Goal: Task Accomplishment & Management: Use online tool/utility

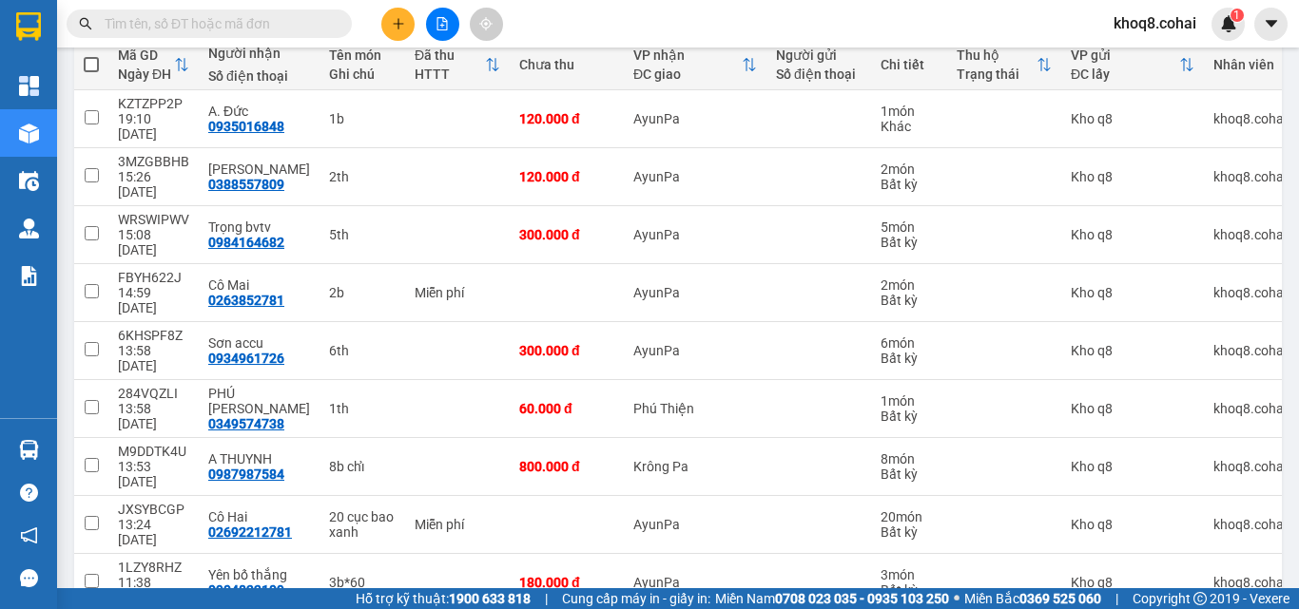
scroll to position [243, 0]
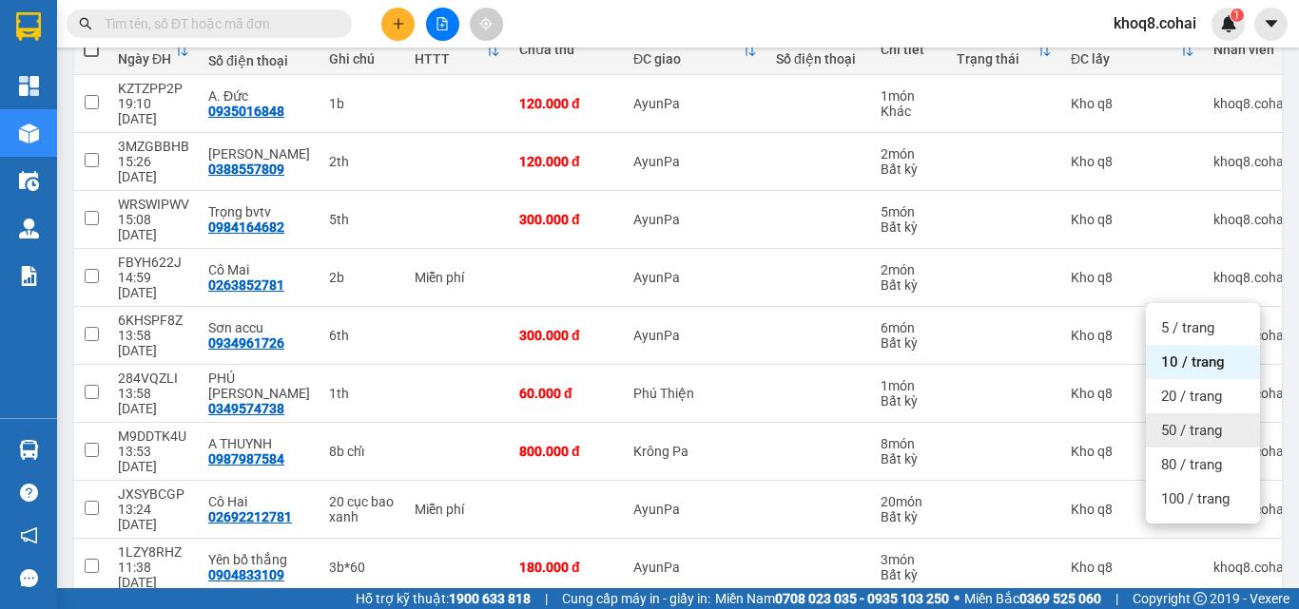
click at [1174, 434] on span "50 / trang" at bounding box center [1191, 430] width 61 height 19
click at [1174, 560] on div "Kho q8" at bounding box center [1133, 567] width 124 height 15
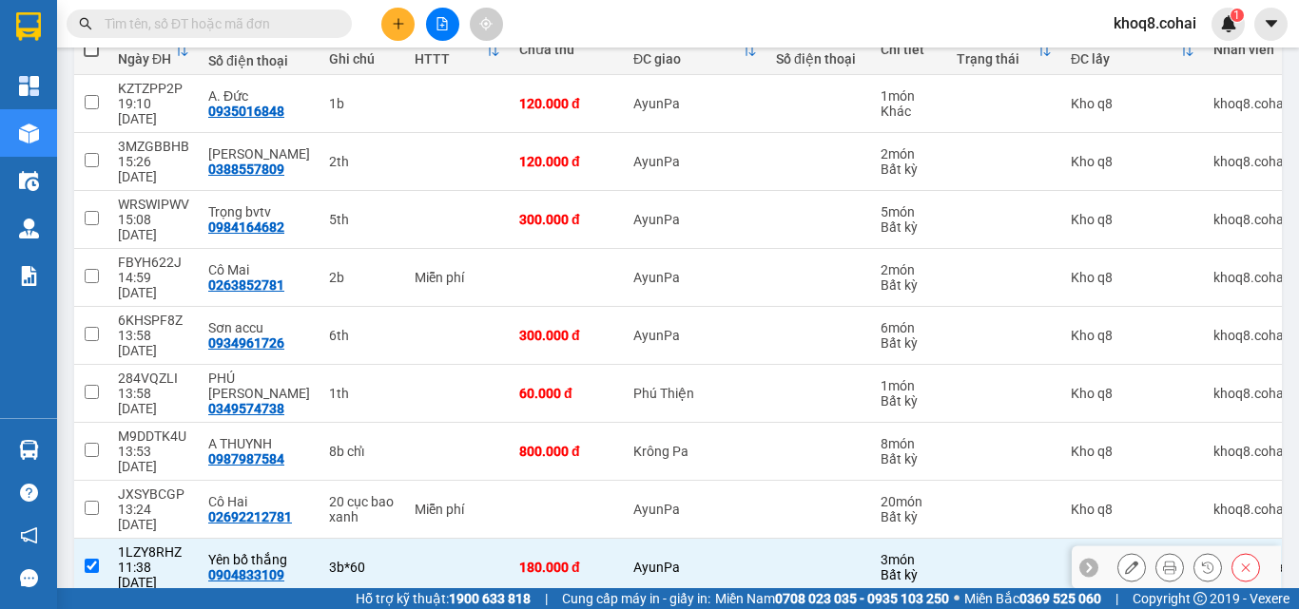
checkbox input "false"
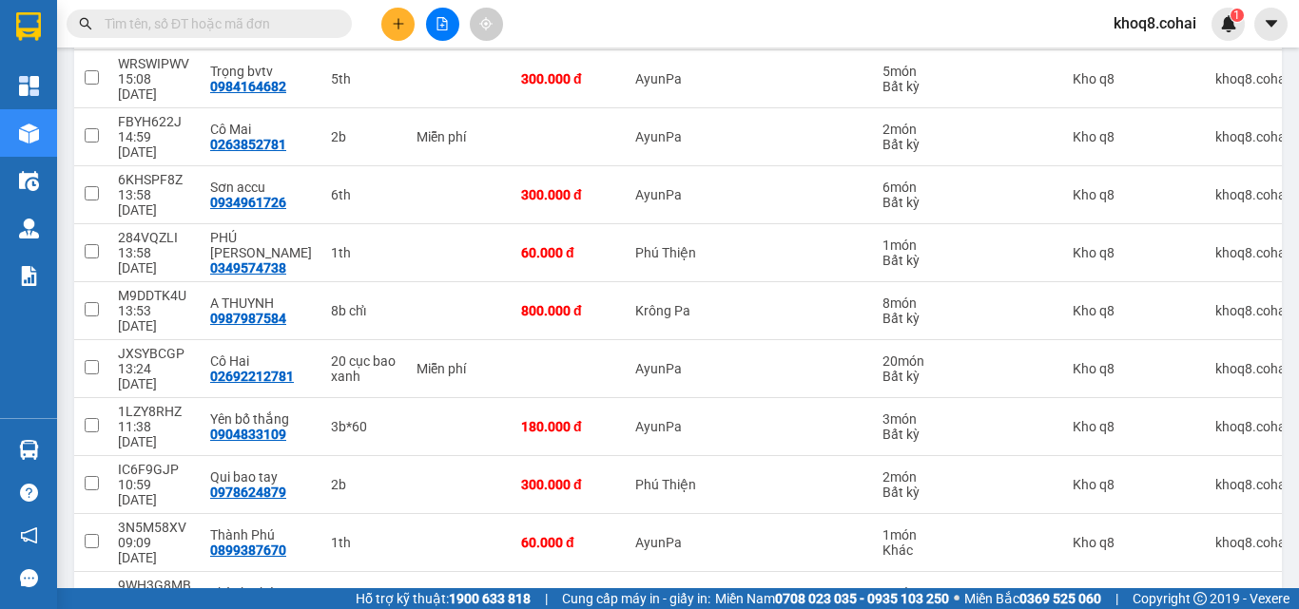
scroll to position [415, 0]
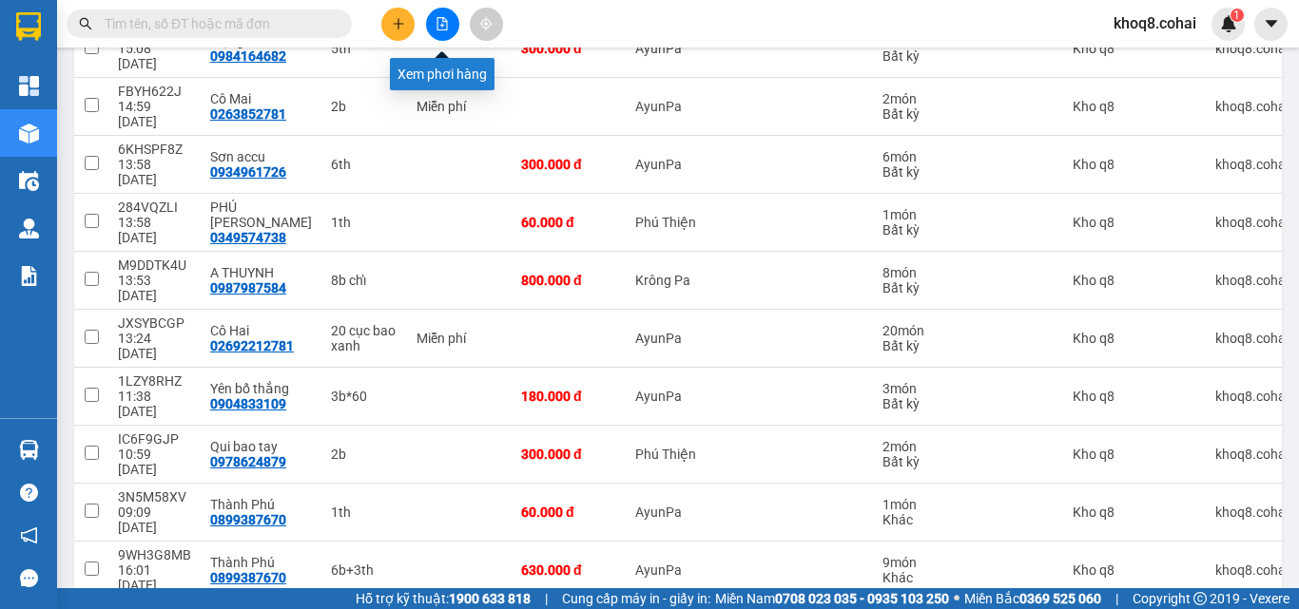
click at [447, 22] on icon "file-add" at bounding box center [442, 23] width 10 height 13
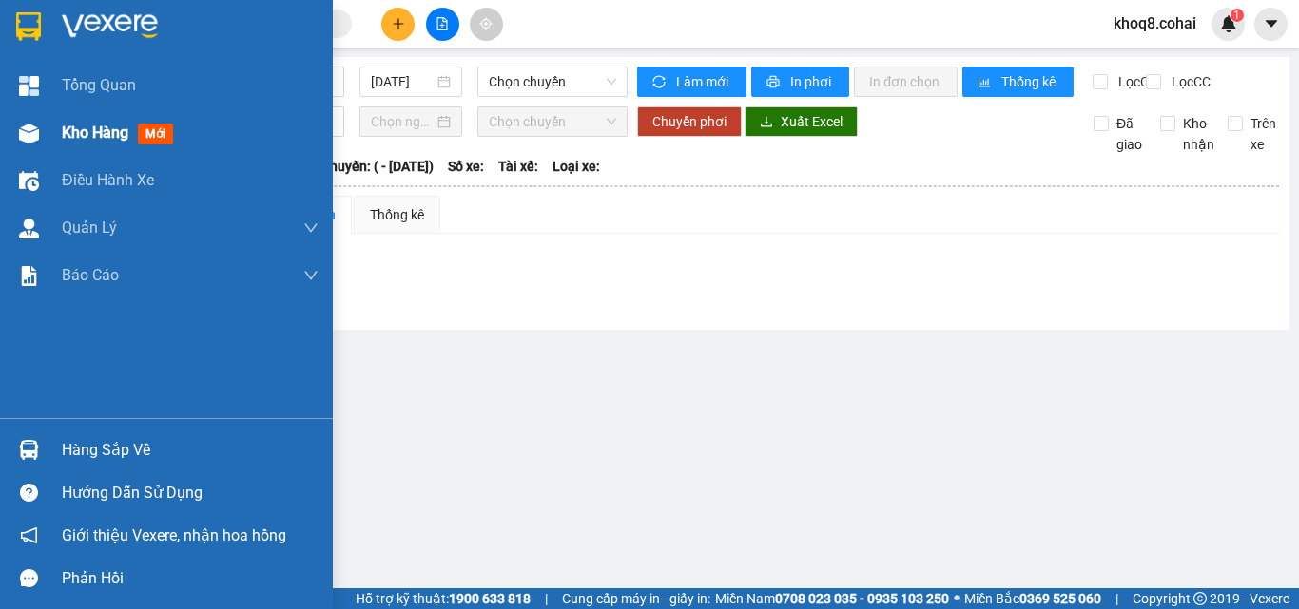
click at [23, 131] on img at bounding box center [29, 134] width 20 height 20
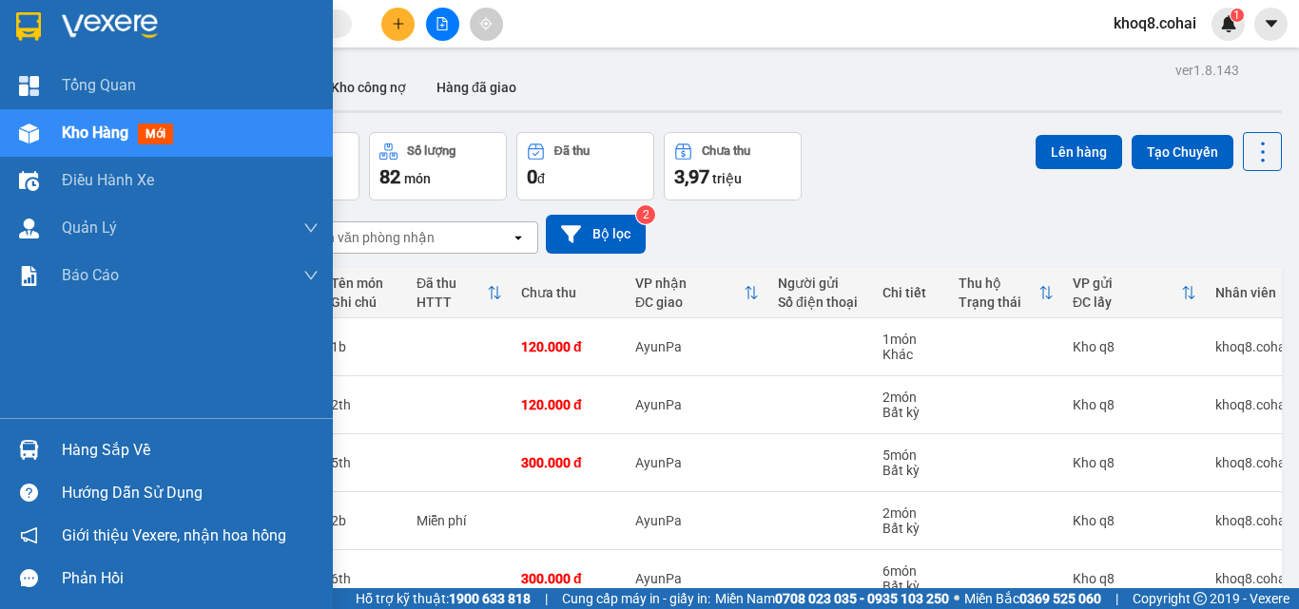
click at [103, 126] on span "Kho hàng" at bounding box center [95, 133] width 67 height 18
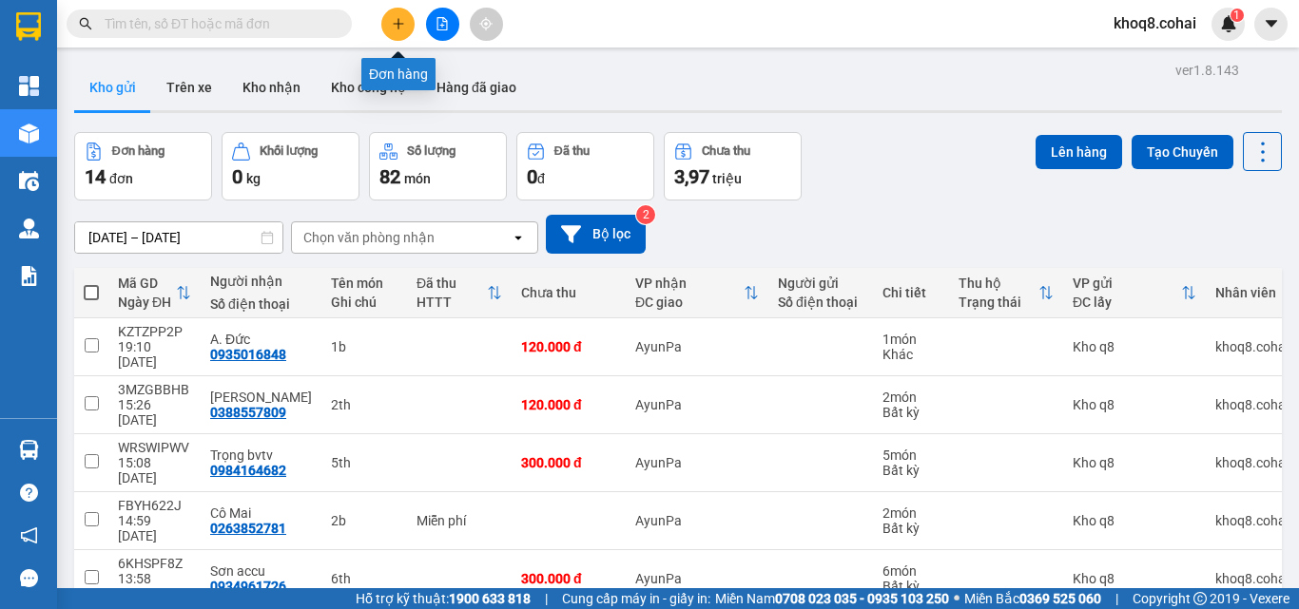
click at [394, 20] on icon "plus" at bounding box center [398, 23] width 13 height 13
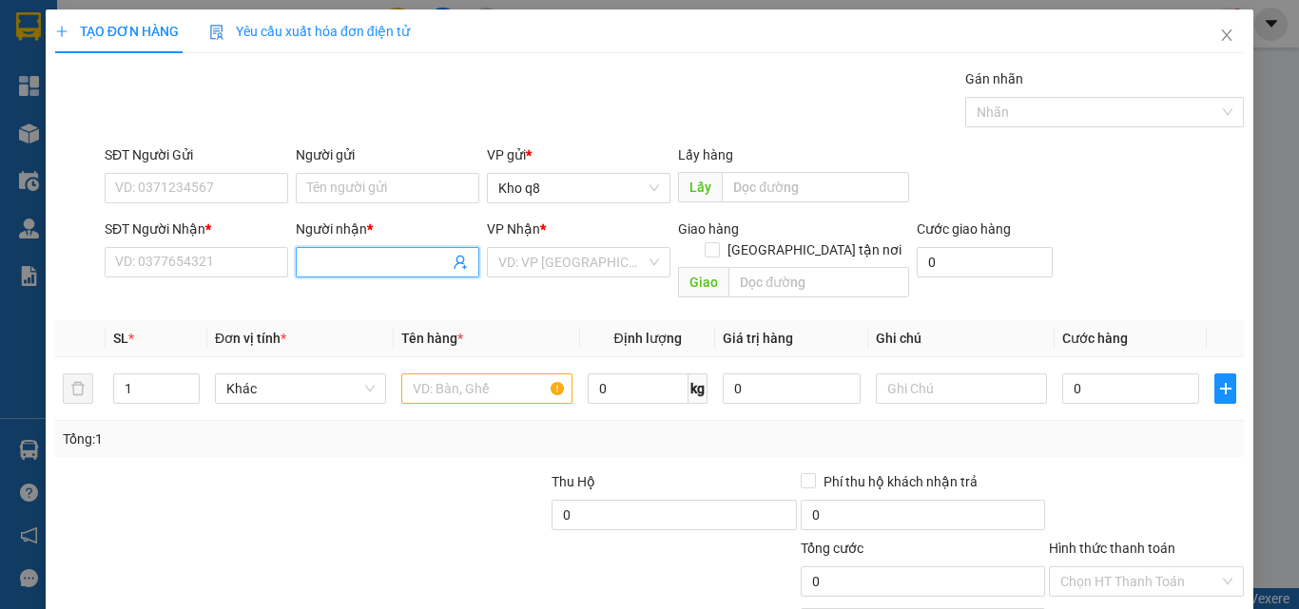
click at [378, 269] on input "Người nhận *" at bounding box center [378, 262] width 142 height 21
paste input "ải"
type input "tải"
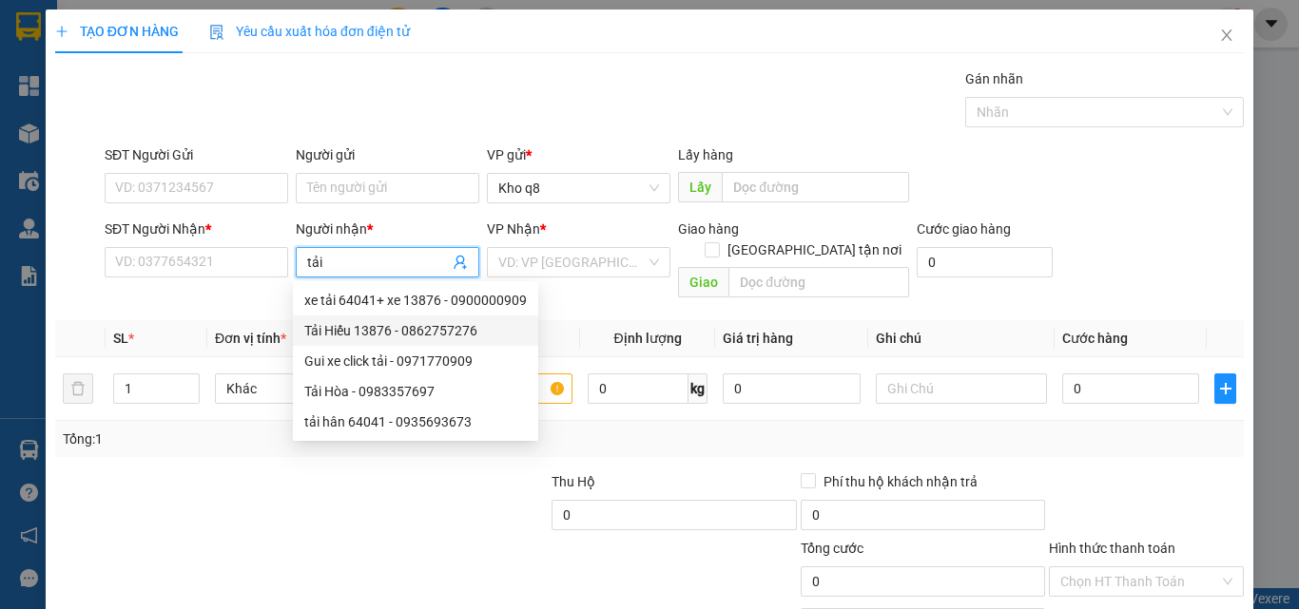
click at [379, 327] on div "Tải Hiếu 13876 - 0862757276" at bounding box center [415, 330] width 222 height 21
type input "0862757276"
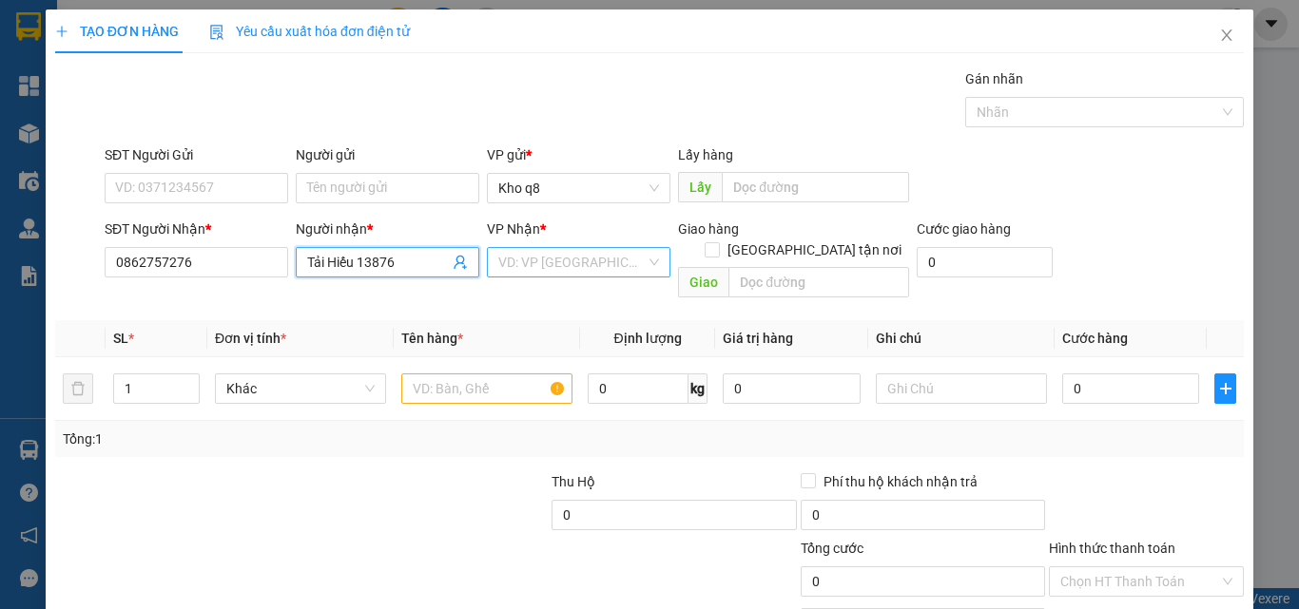
type input "Tải Hiếu 13876"
click at [561, 262] on input "search" at bounding box center [571, 262] width 147 height 29
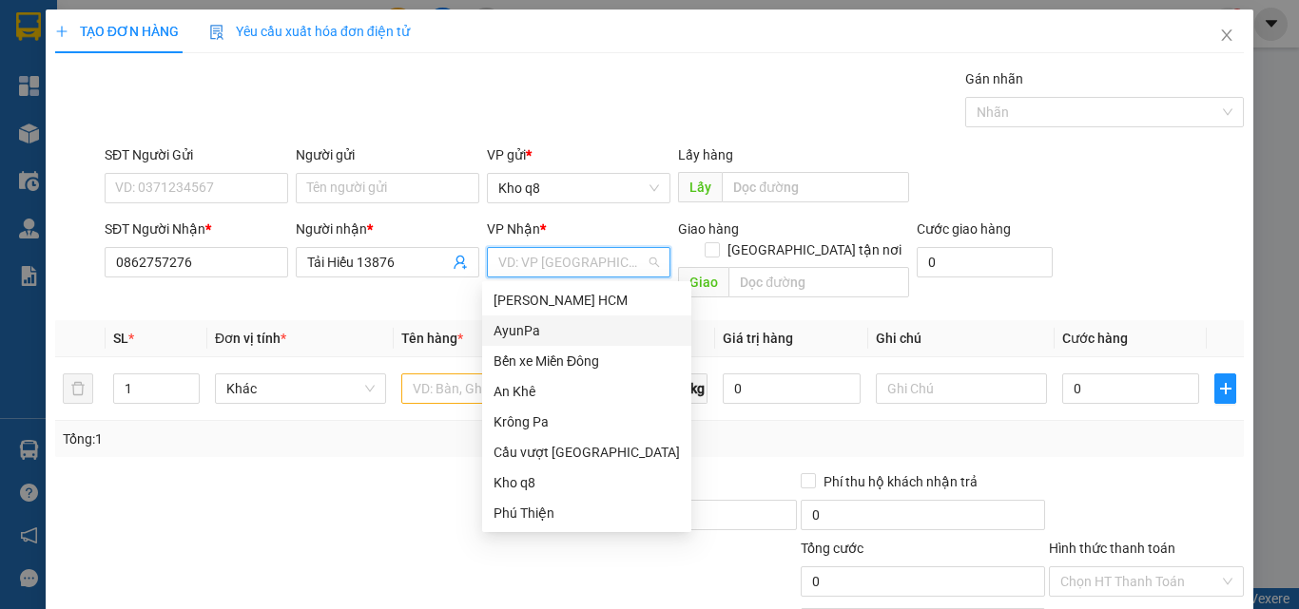
click at [525, 329] on div "AyunPa" at bounding box center [586, 330] width 186 height 21
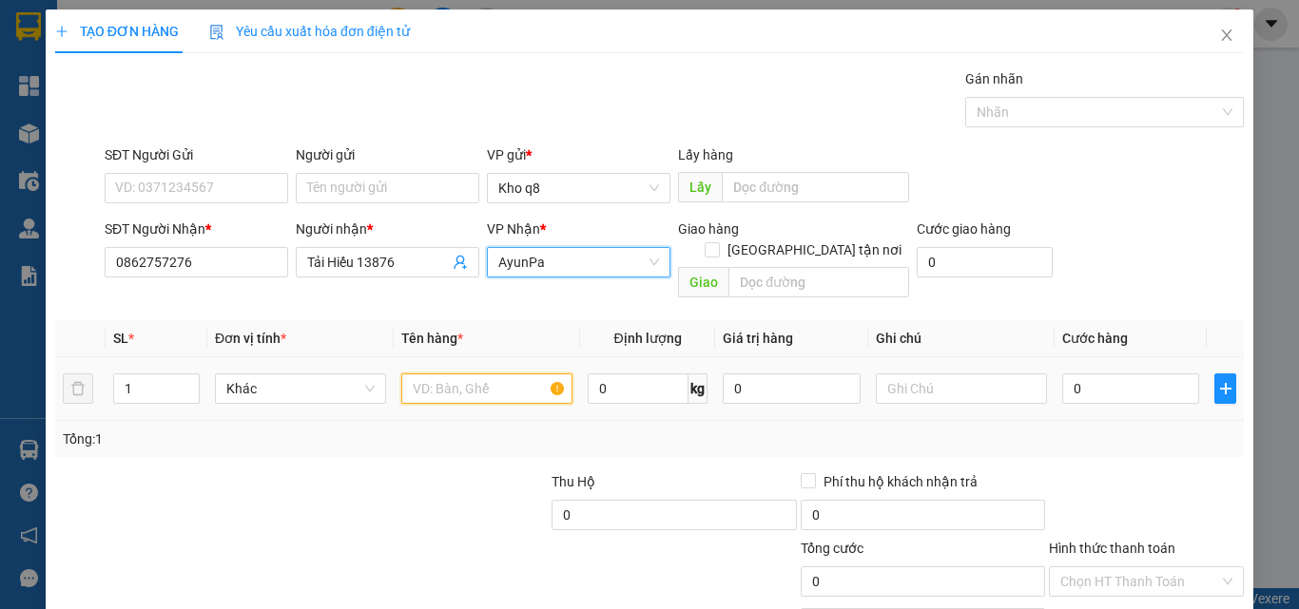
click at [410, 374] on input "text" at bounding box center [486, 389] width 171 height 30
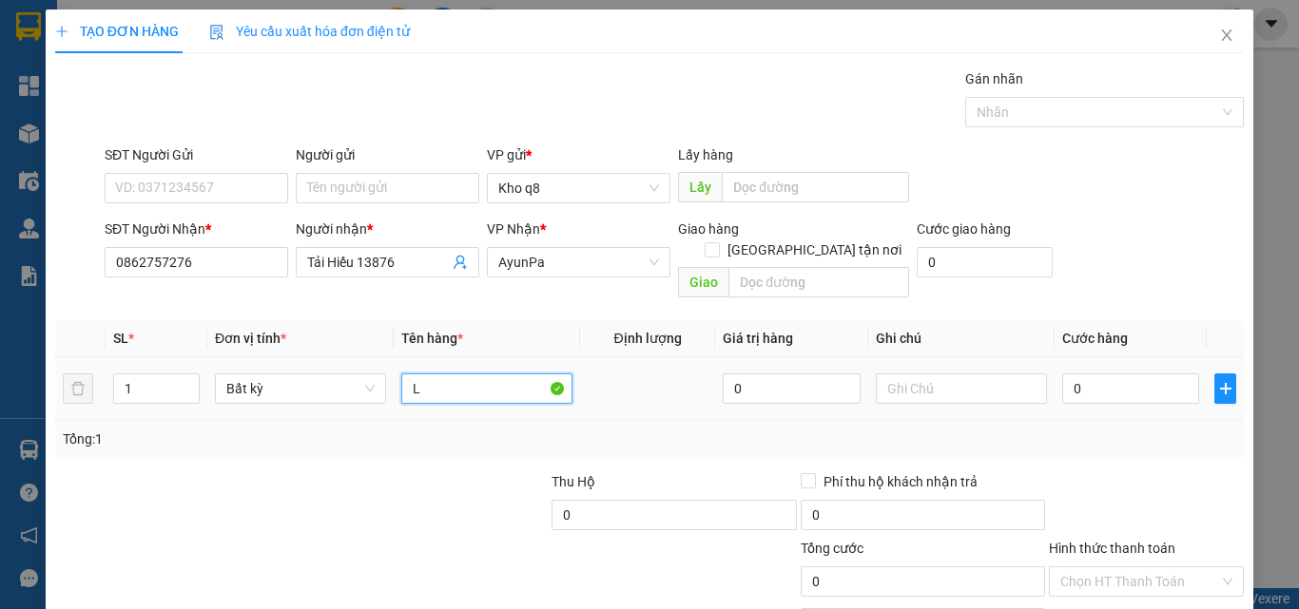
paste input "ê"
paste input "ến"
paste input "ô"
paste input "ột"
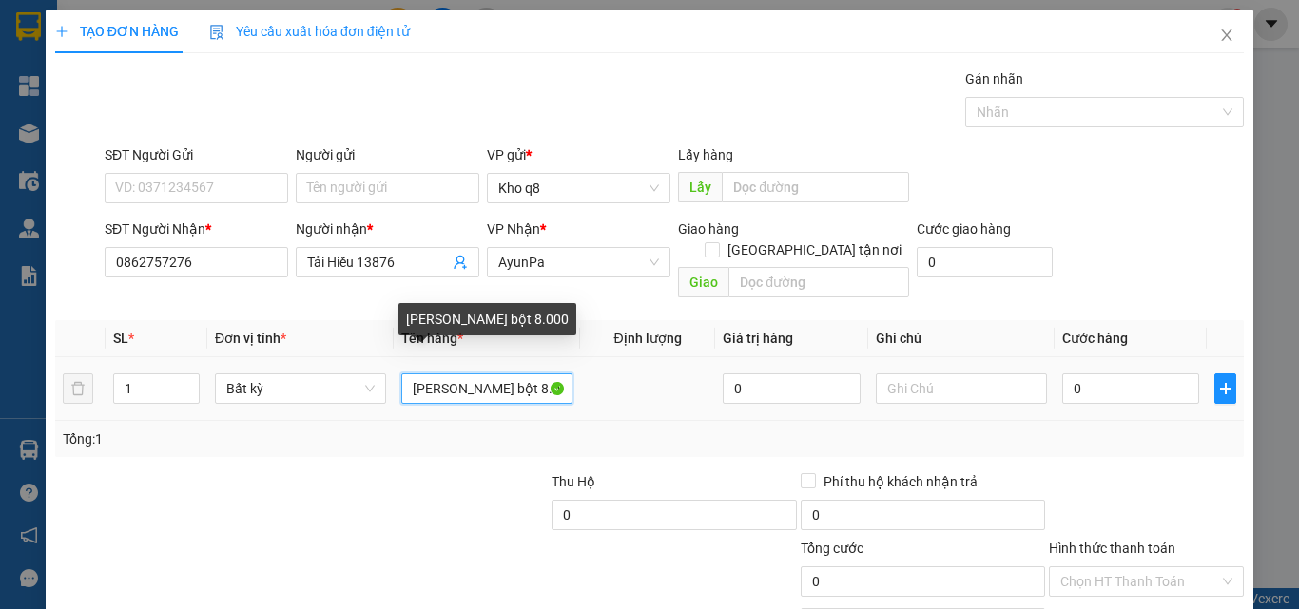
click at [535, 374] on input "[PERSON_NAME] bột 8.000" at bounding box center [486, 389] width 171 height 30
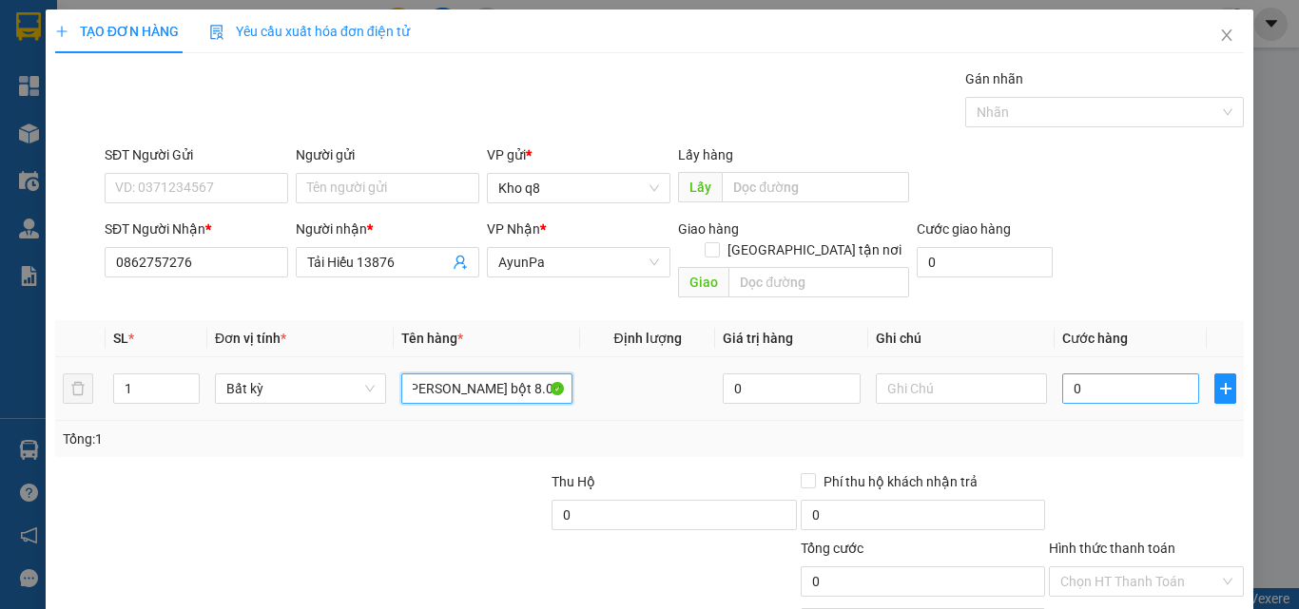
type input "[PERSON_NAME] bột 8.000kg*700"
click at [1078, 374] on input "0" at bounding box center [1130, 389] width 137 height 30
type input "5"
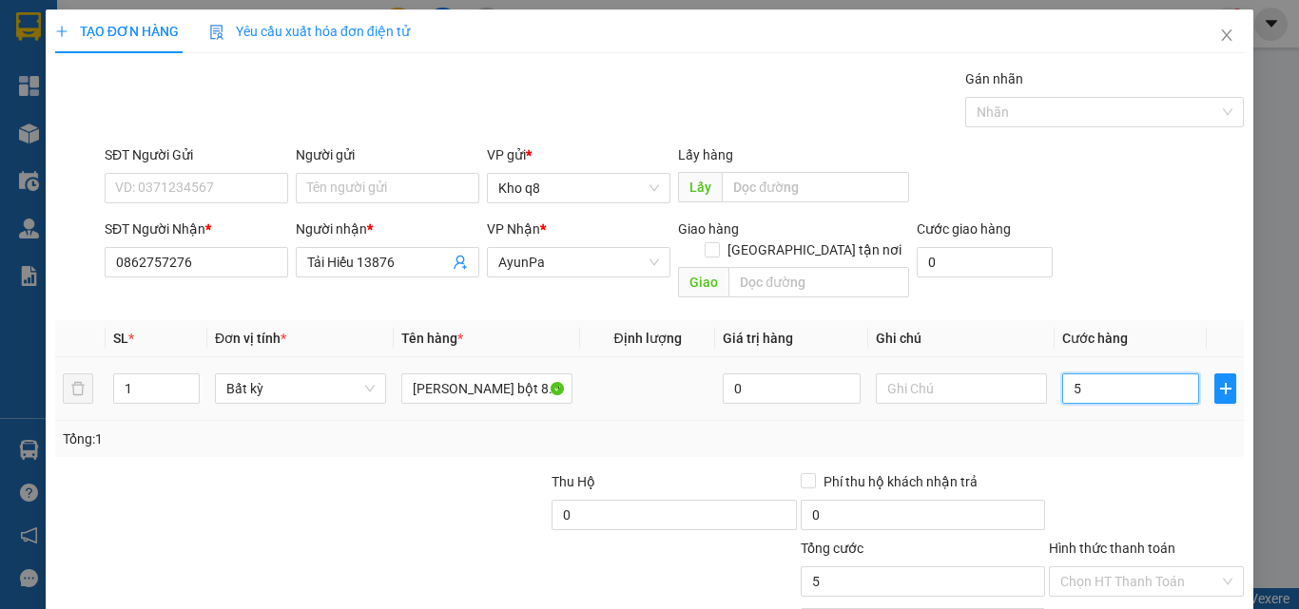
type input "5"
type input "56"
type input "560"
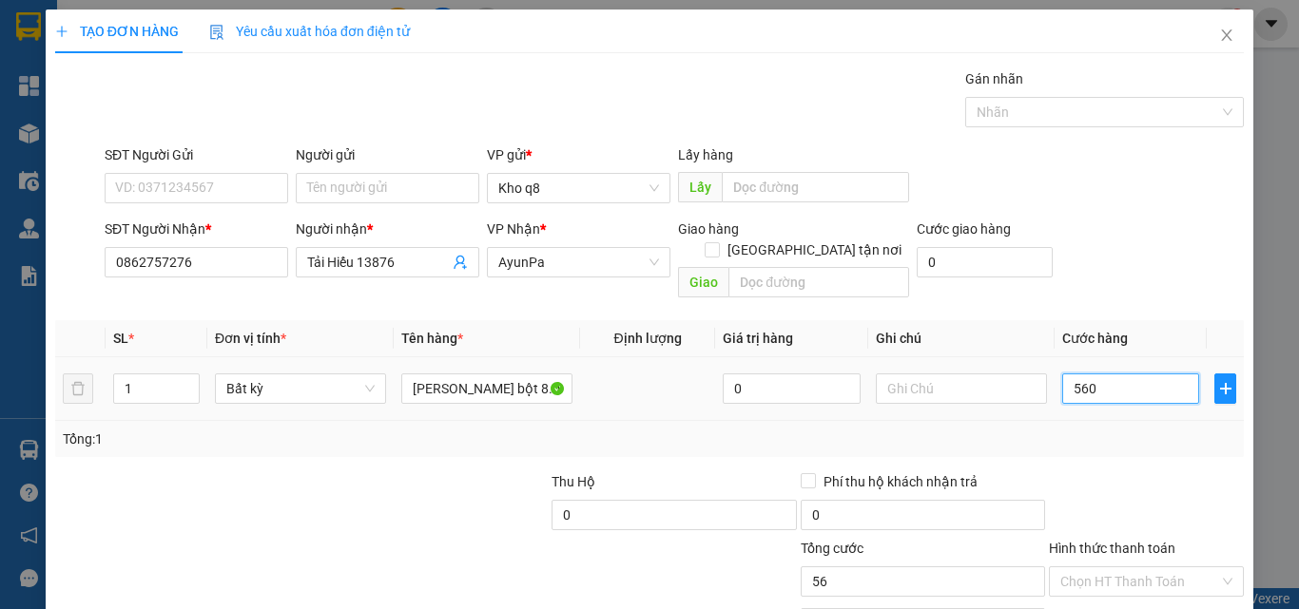
type input "560"
type input "5.600"
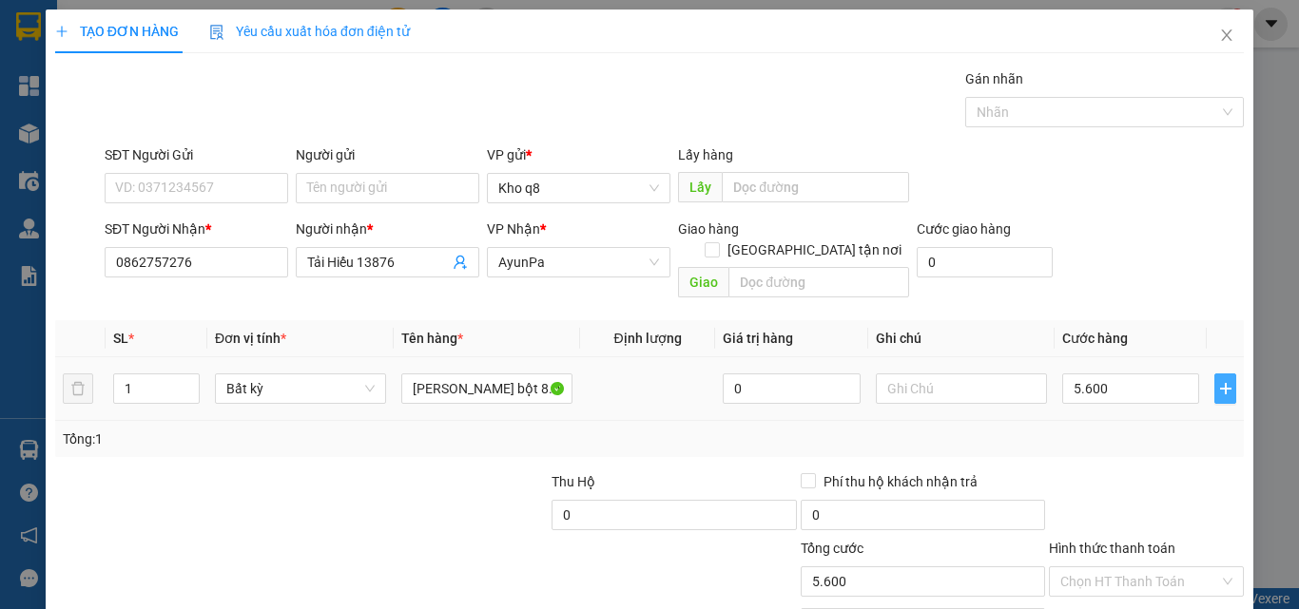
click at [1218, 381] on icon "plus" at bounding box center [1225, 388] width 15 height 15
type input "5.600.000"
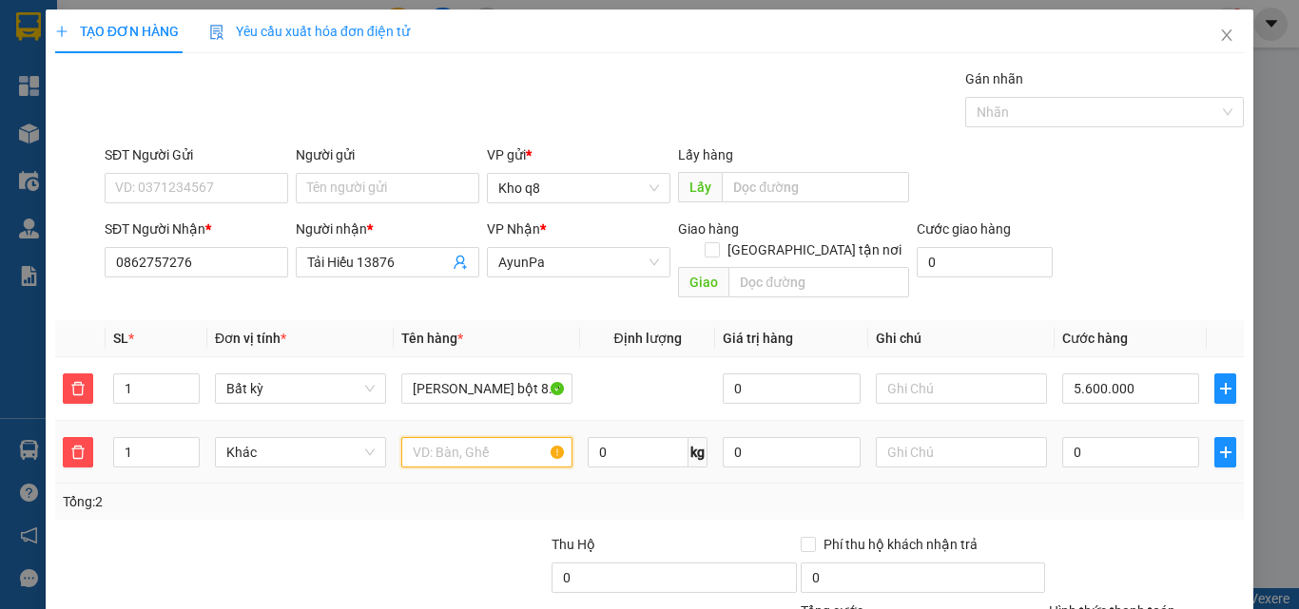
click at [415, 437] on input "text" at bounding box center [486, 452] width 171 height 30
paste input "ă"
paste input "ắt"
type input "Duy sắt 1.900kg*700"
click at [1101, 437] on input "0" at bounding box center [1130, 452] width 137 height 30
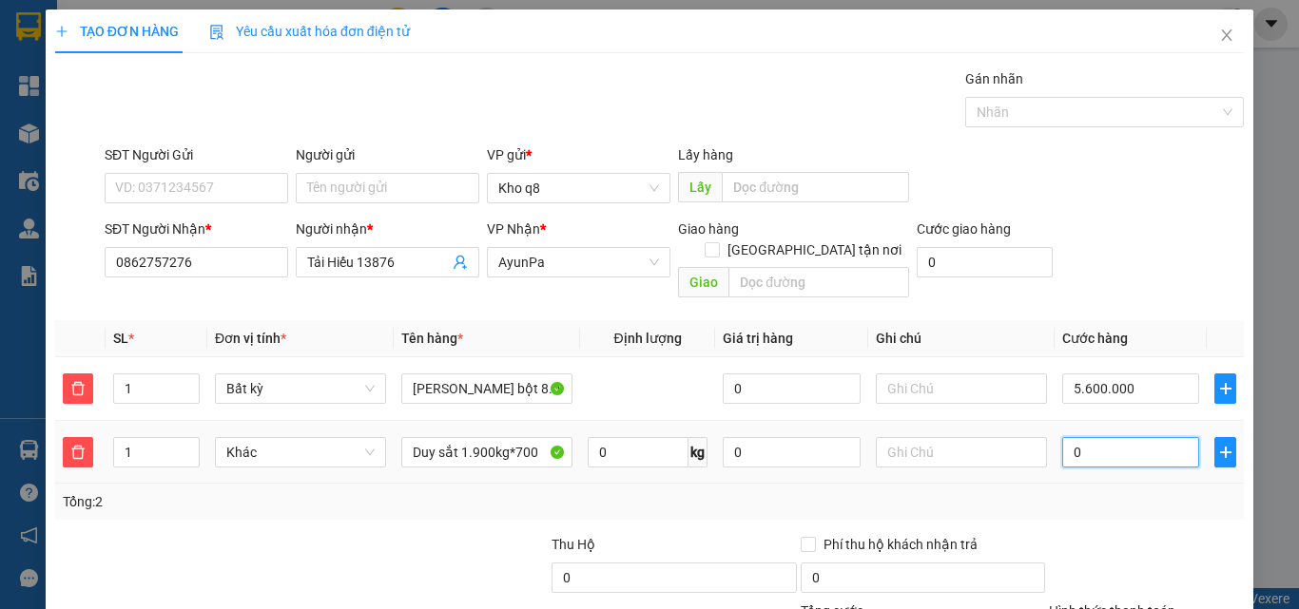
click at [1101, 437] on input "0" at bounding box center [1130, 452] width 137 height 30
type input "1"
type input "5.600.001"
type input "13"
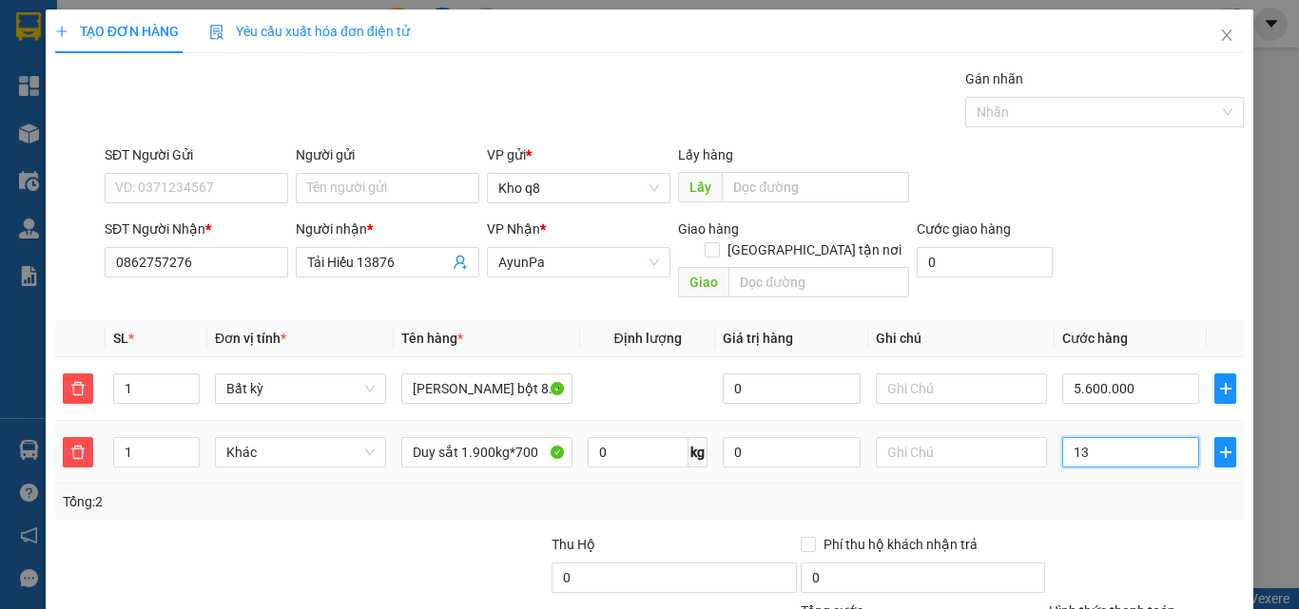
type input "5.600.013"
type input "133"
type input "5.600.133"
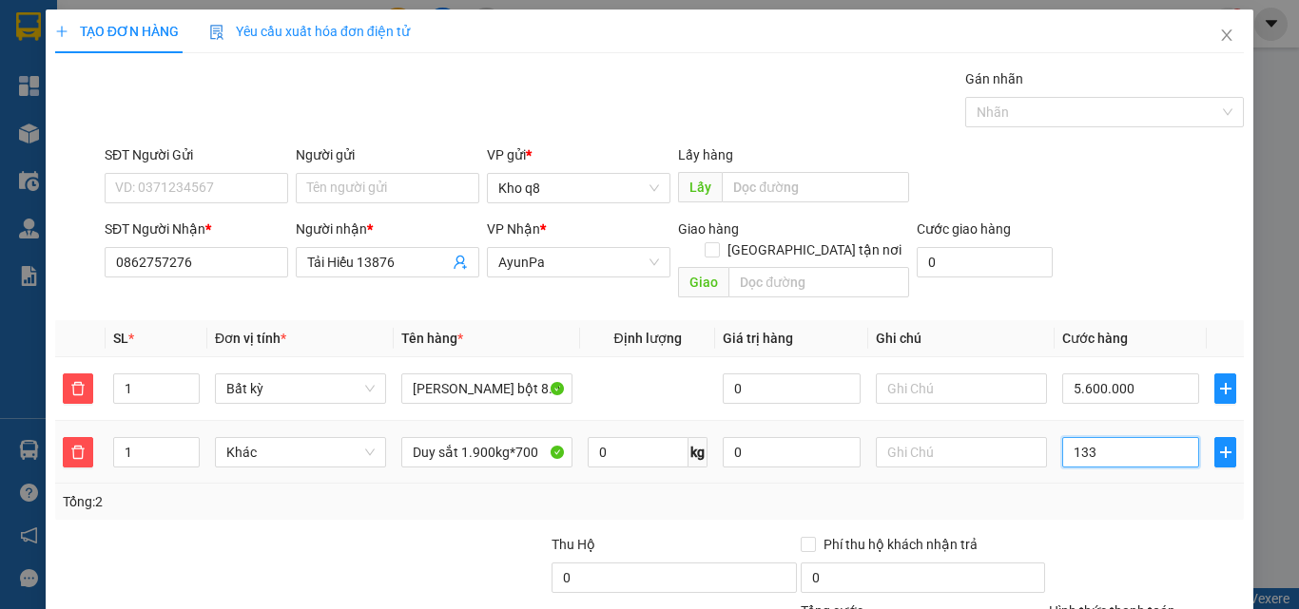
type input "1.330"
type input "5.601.330"
type input "1.330"
click at [1218, 445] on icon "plus" at bounding box center [1225, 452] width 15 height 15
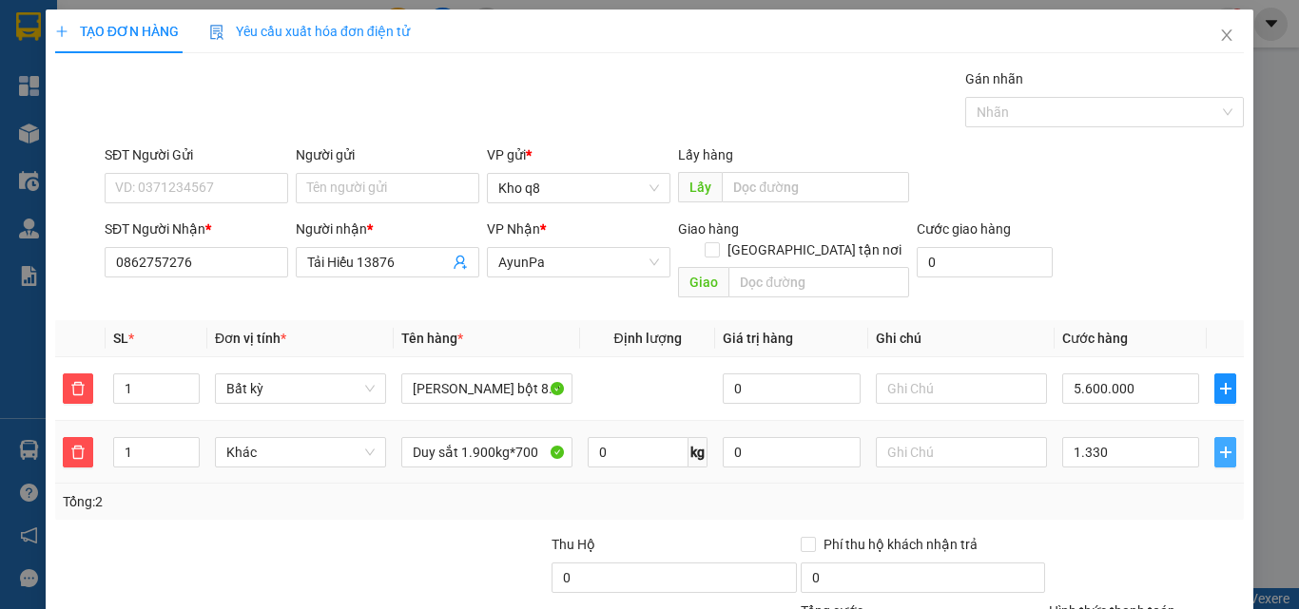
type input "6.930.000"
type input "1.330.000"
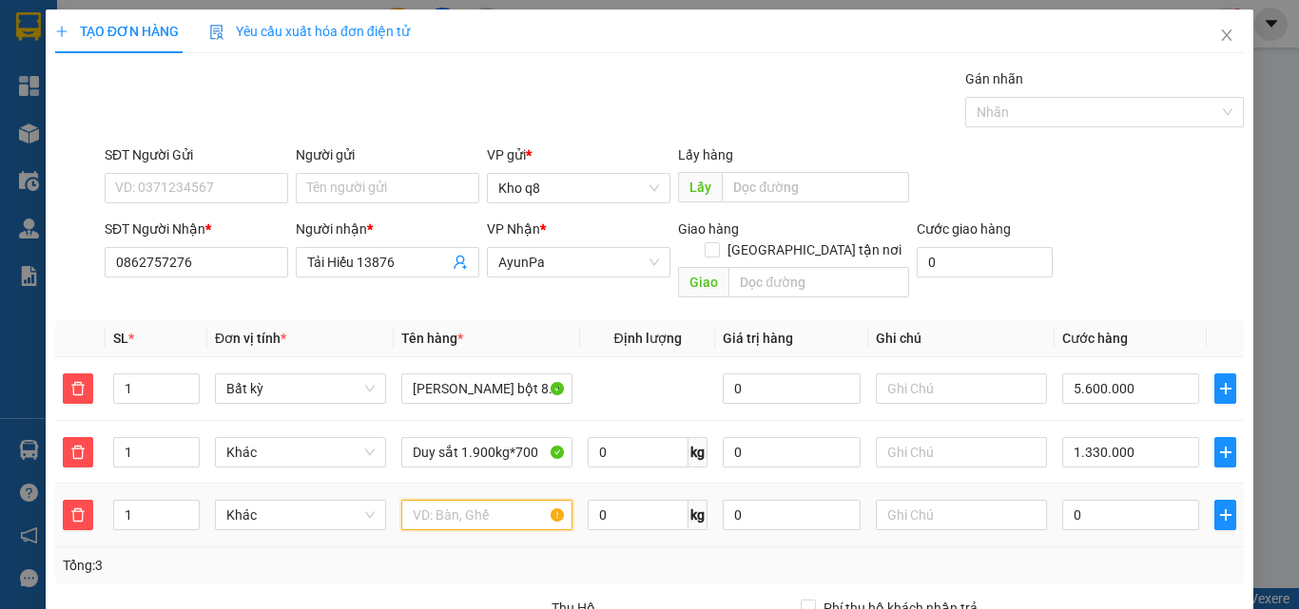
click at [439, 500] on input "text" at bounding box center [486, 515] width 171 height 30
paste input "ă"
paste input "ắt"
type input "Vy sắt 7.100kg*700"
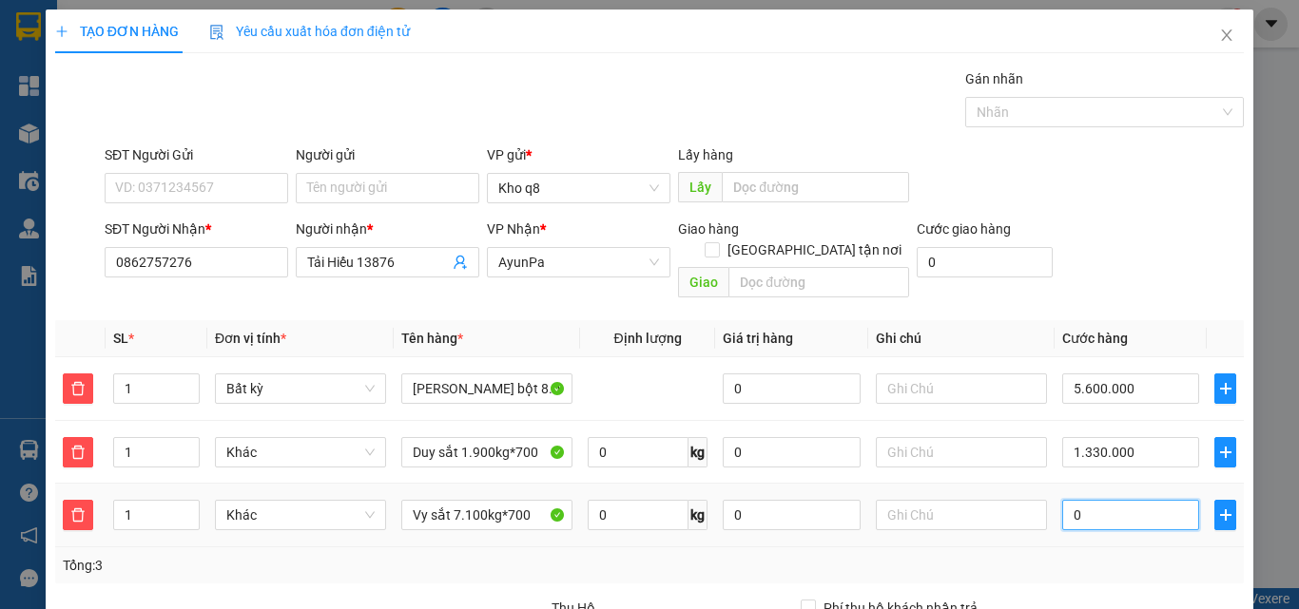
click at [1090, 500] on input "0" at bounding box center [1130, 515] width 137 height 30
type input "4"
type input "6.930.004"
type input "49"
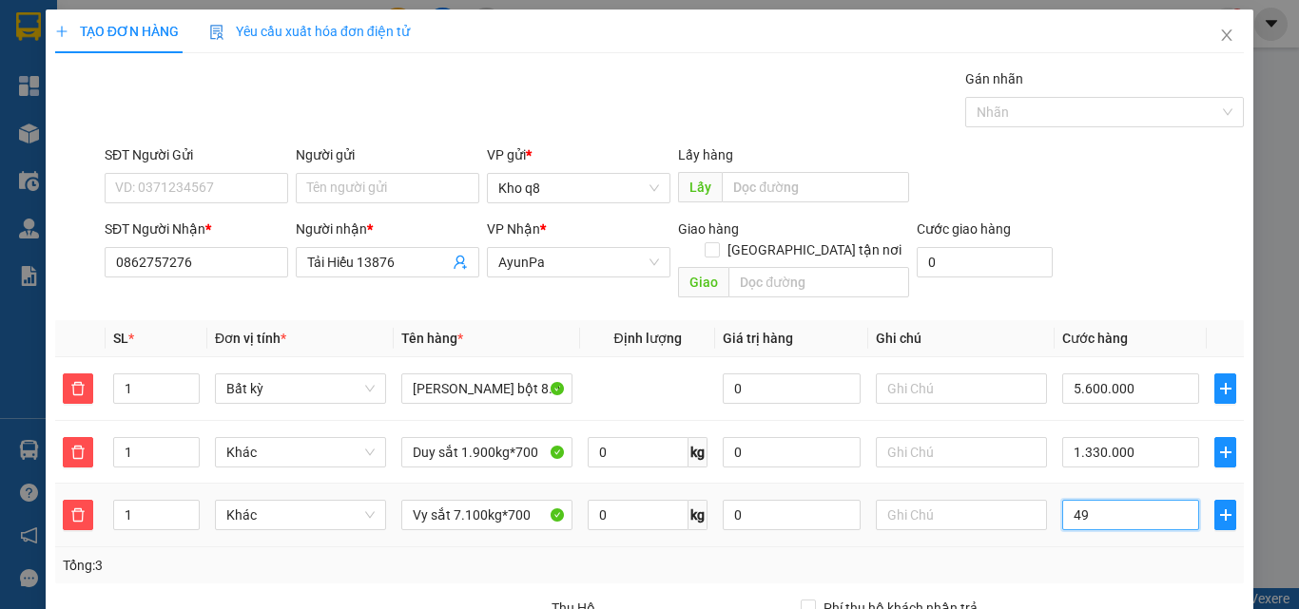
type input "6.930.049"
type input "497"
type input "6.930.497"
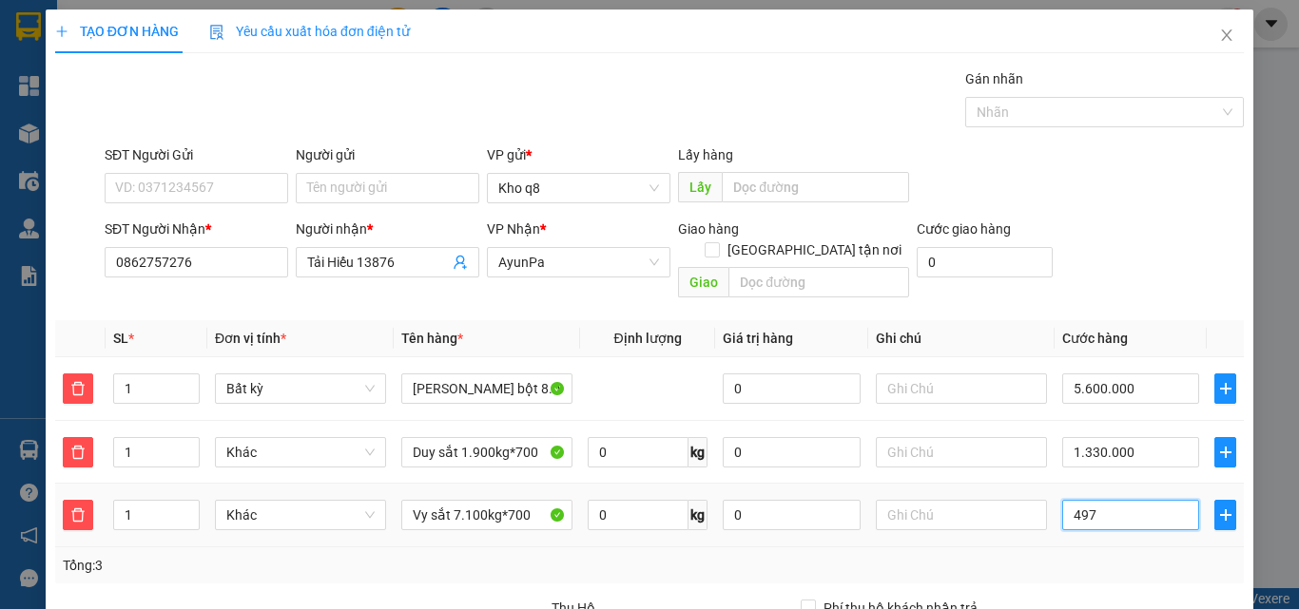
type input "4.970"
type input "6.934.970"
type input "4.970"
type input "11.900.000"
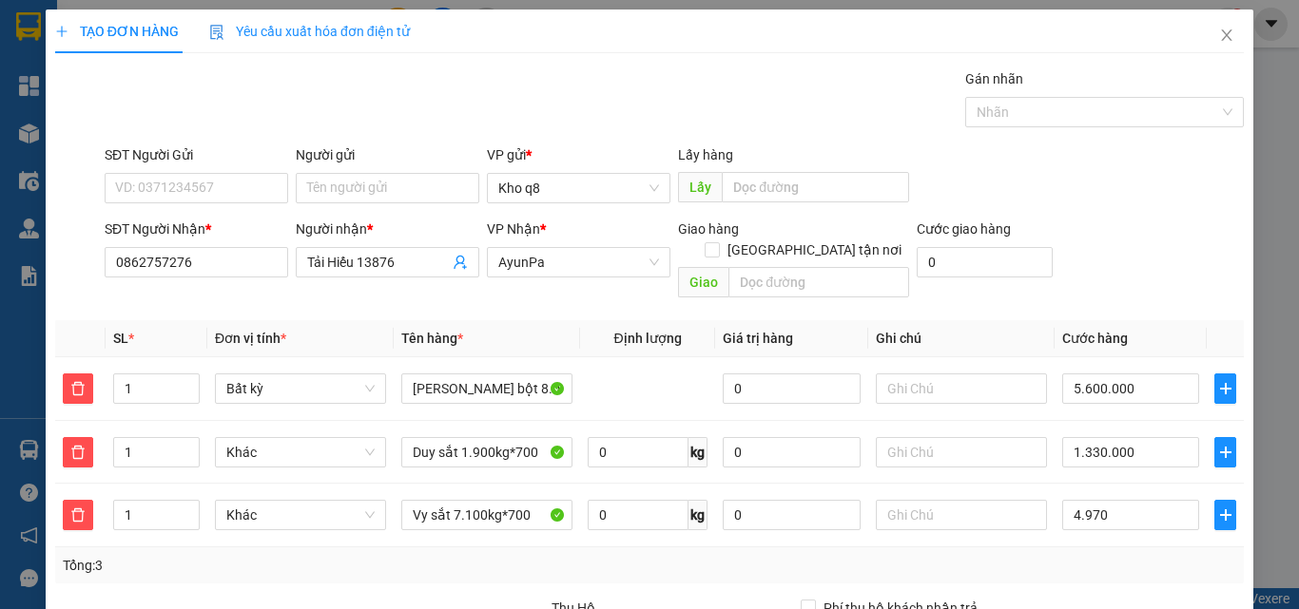
type input "11.900.000"
type input "4.970.000"
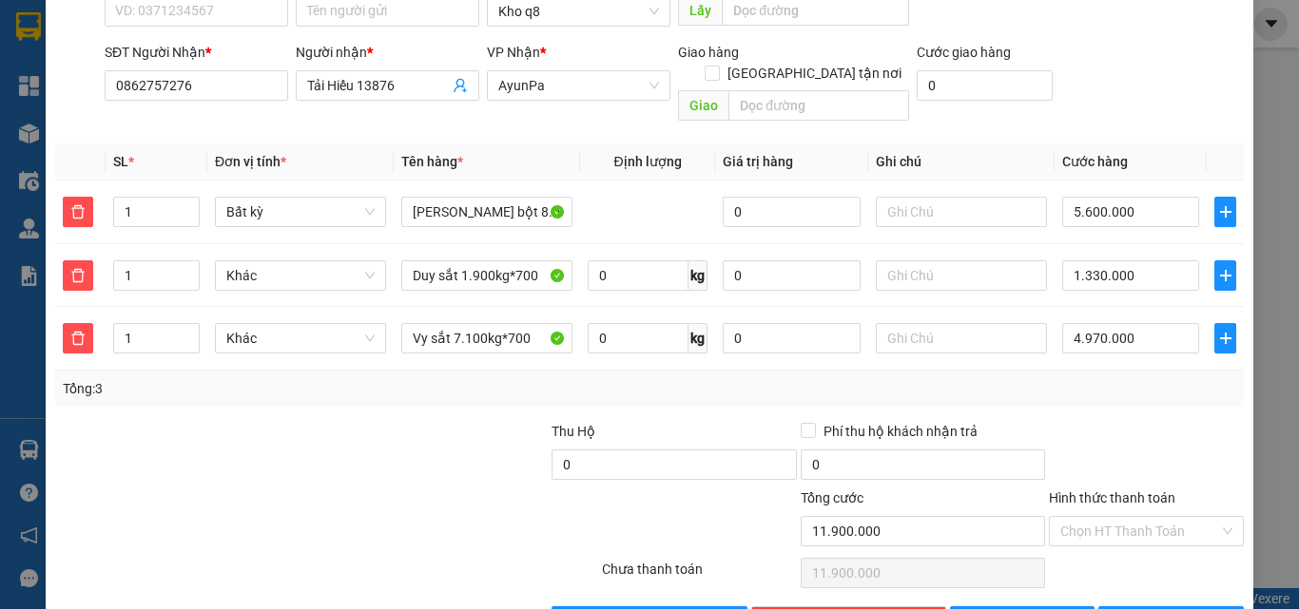
scroll to position [221, 0]
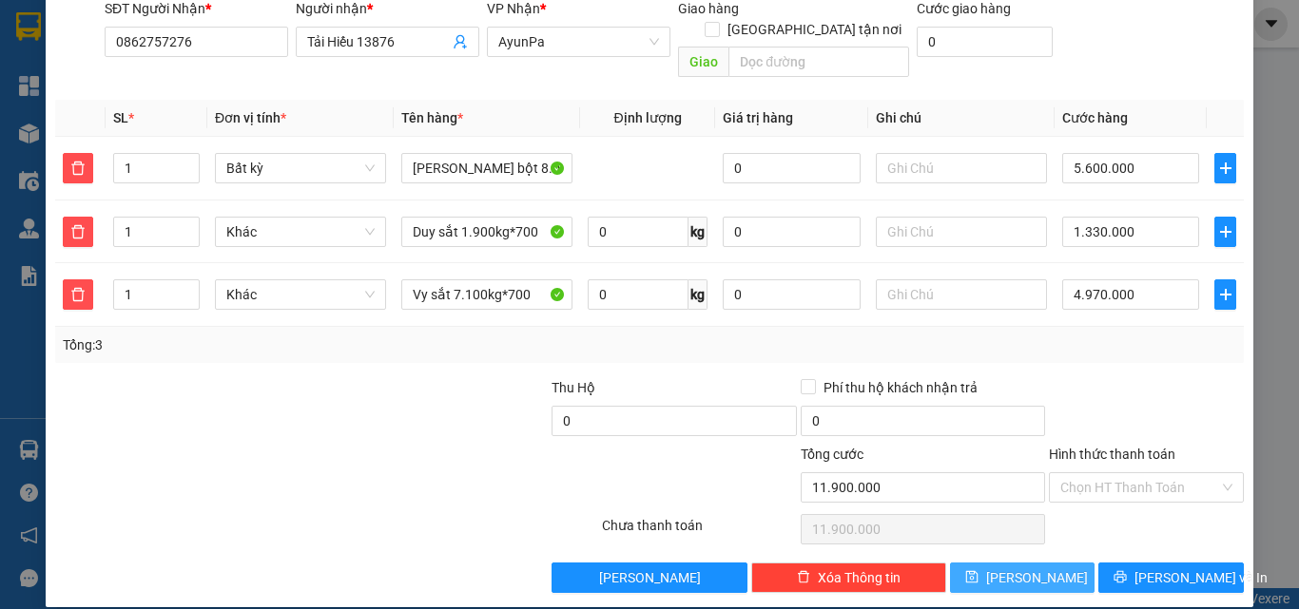
click at [1028, 568] on span "[PERSON_NAME]" at bounding box center [1037, 578] width 102 height 21
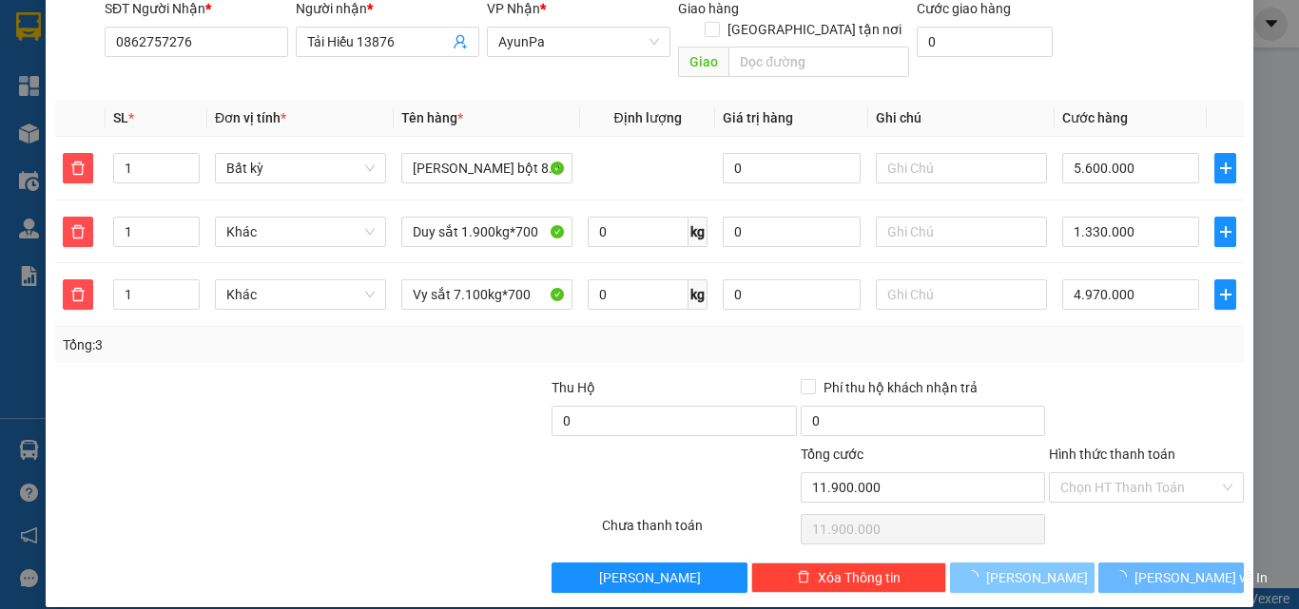
type input "0"
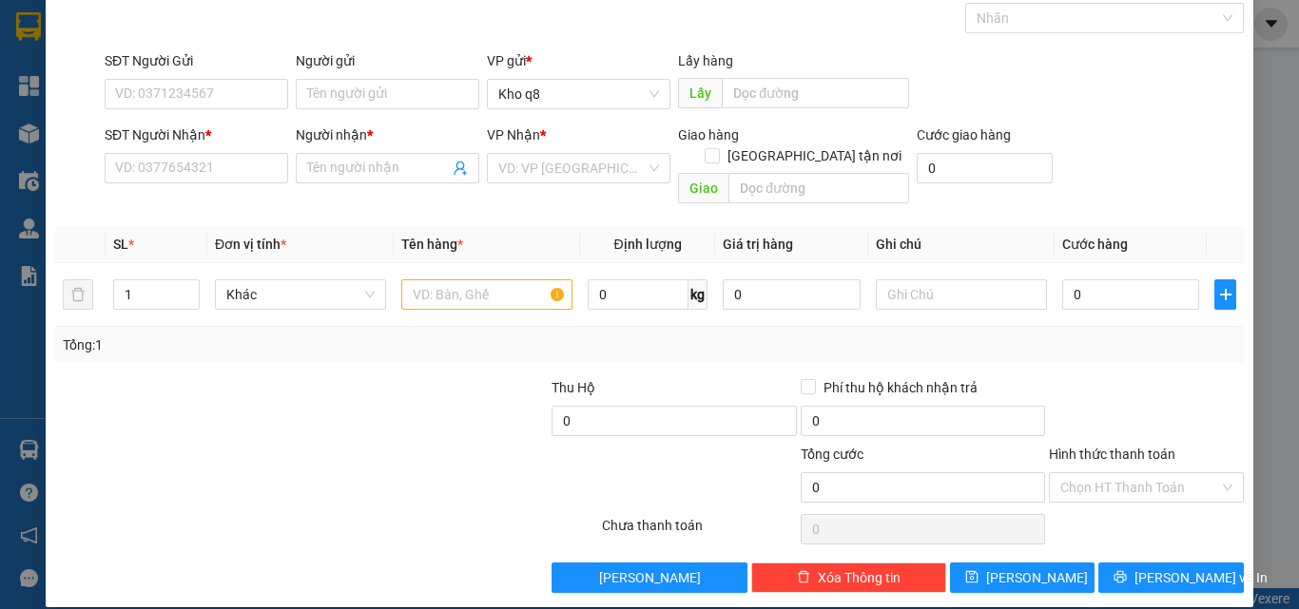
scroll to position [0, 0]
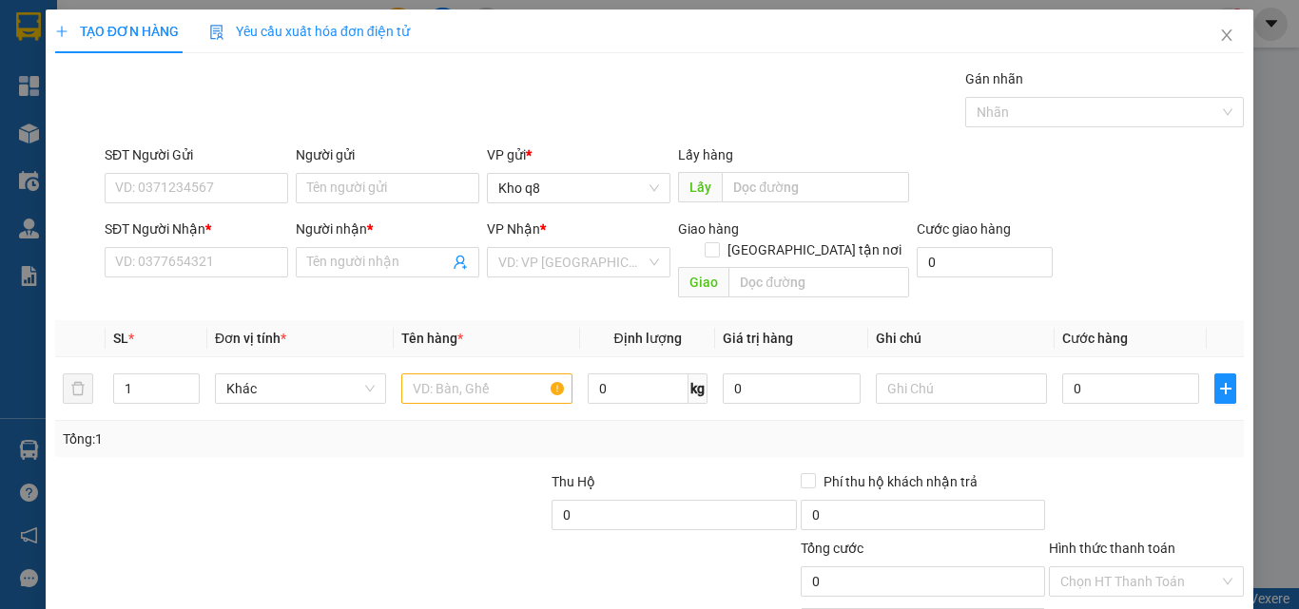
drag, startPoint x: 1291, startPoint y: 125, endPoint x: 809, endPoint y: 100, distance: 482.7
click at [809, 100] on div "Gói vận chuyển * Tiêu chuẩn Gán nhãn Nhãn" at bounding box center [674, 101] width 1147 height 67
click at [1219, 34] on icon "close" at bounding box center [1226, 35] width 15 height 15
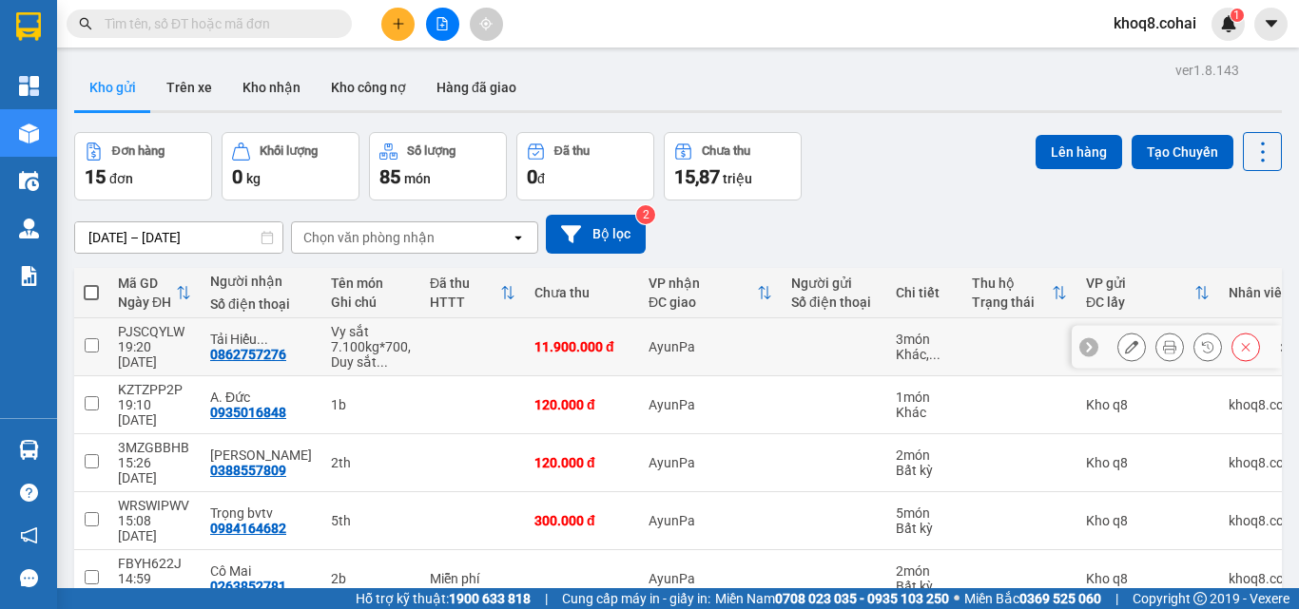
click at [94, 347] on input "checkbox" at bounding box center [92, 345] width 14 height 14
click at [93, 347] on input "checkbox" at bounding box center [92, 345] width 14 height 14
checkbox input "true"
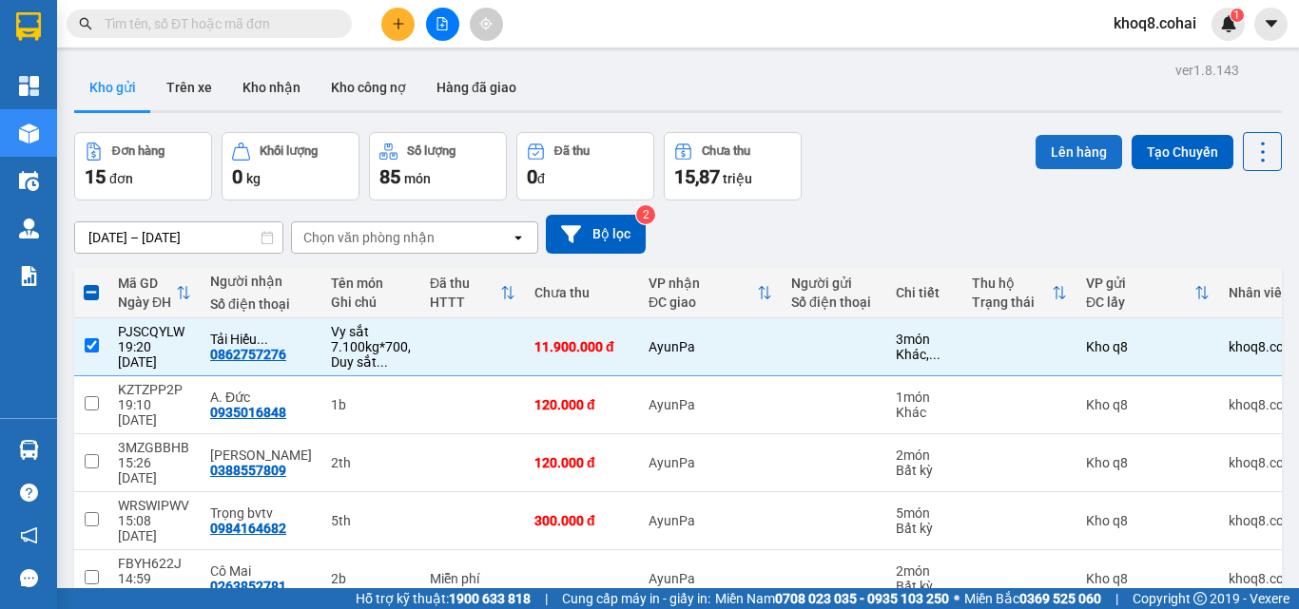
click at [1071, 150] on button "Lên hàng" at bounding box center [1078, 152] width 87 height 34
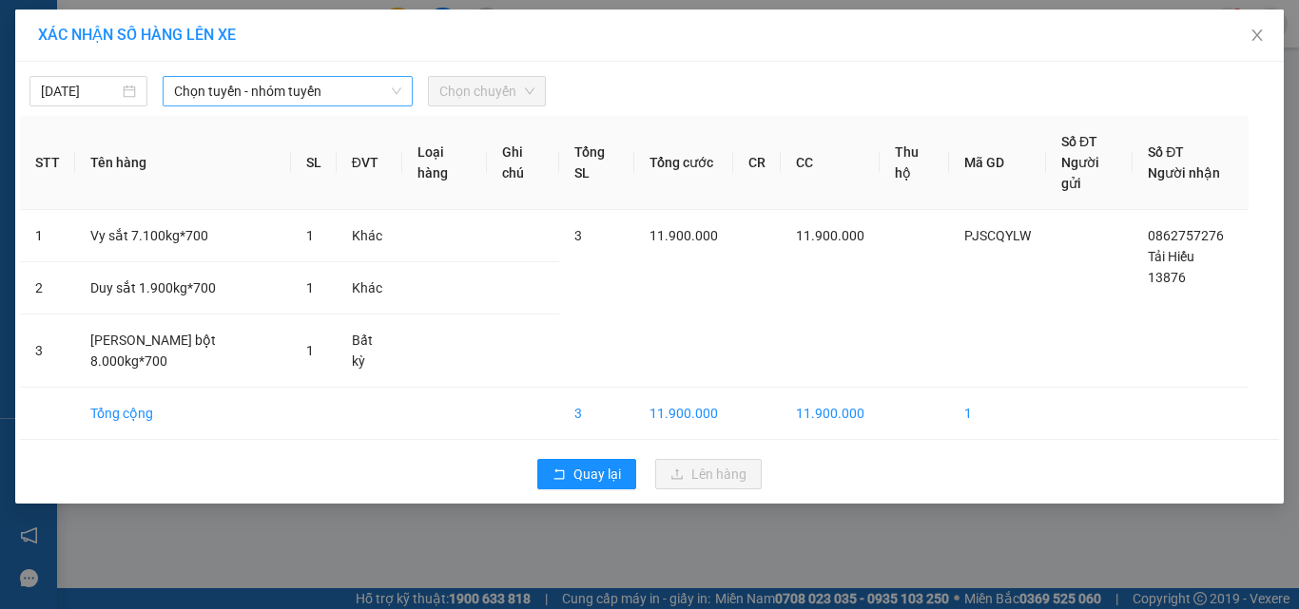
click at [261, 96] on span "Chọn tuyến - nhóm tuyến" at bounding box center [287, 91] width 227 height 29
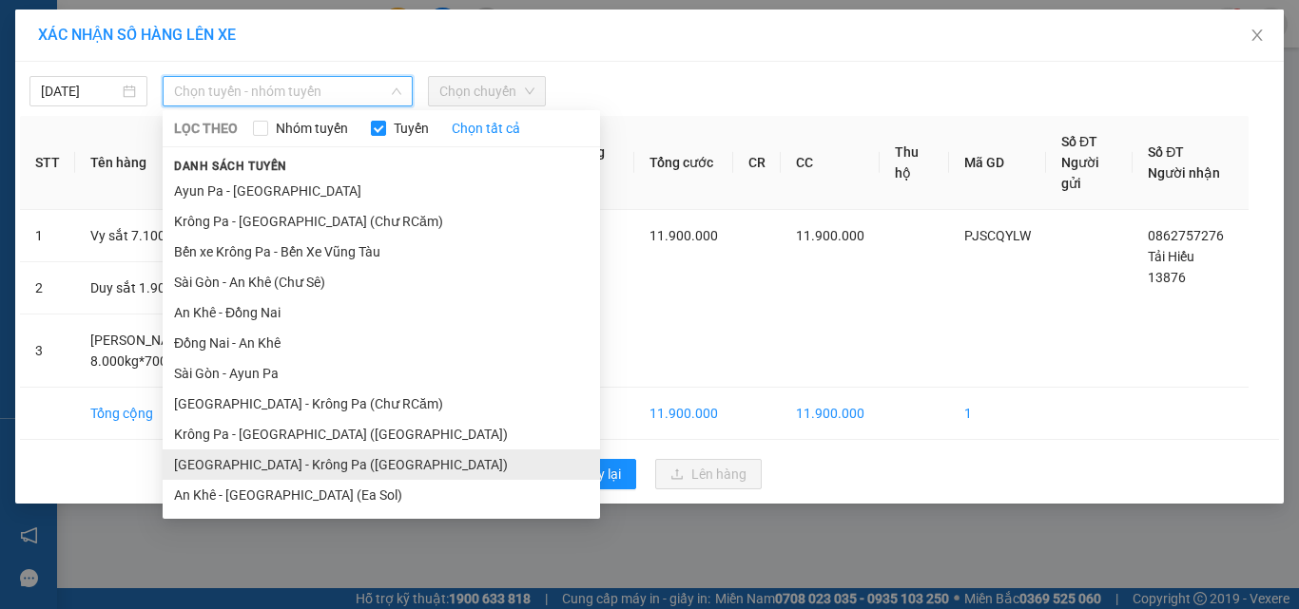
click at [252, 469] on li "[GEOGRAPHIC_DATA] - Krông Pa ([GEOGRAPHIC_DATA])" at bounding box center [381, 465] width 437 height 30
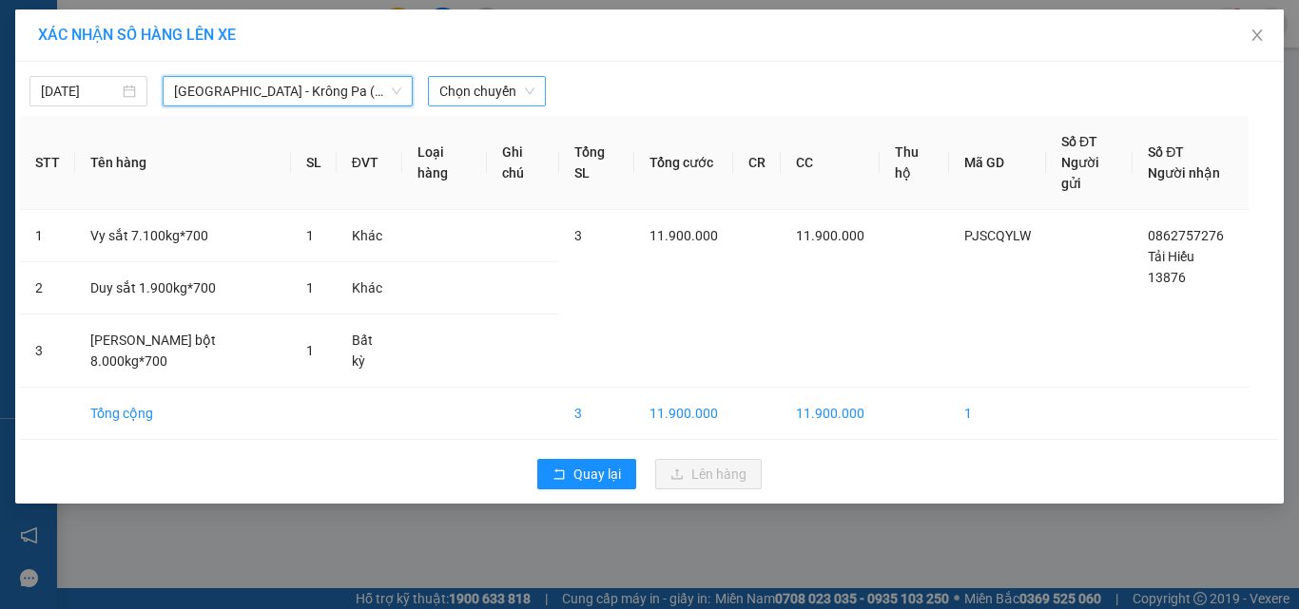
click at [489, 87] on span "Chọn chuyến" at bounding box center [486, 91] width 95 height 29
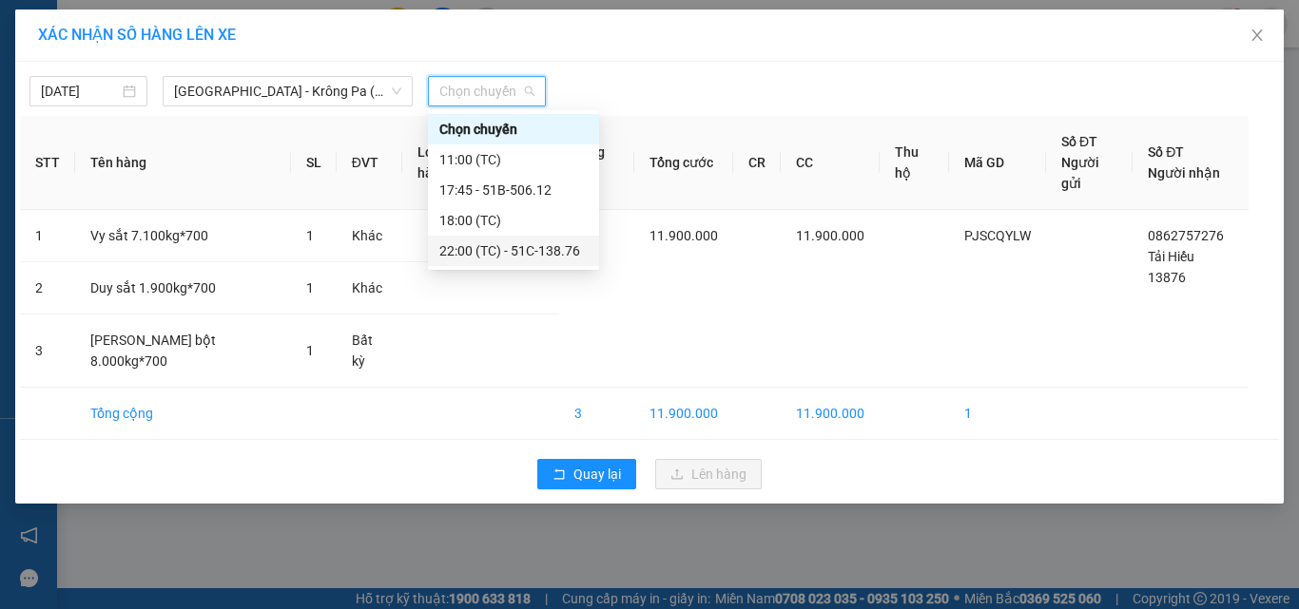
click at [566, 246] on div "22:00 (TC) - 51C-138.76" at bounding box center [513, 251] width 148 height 21
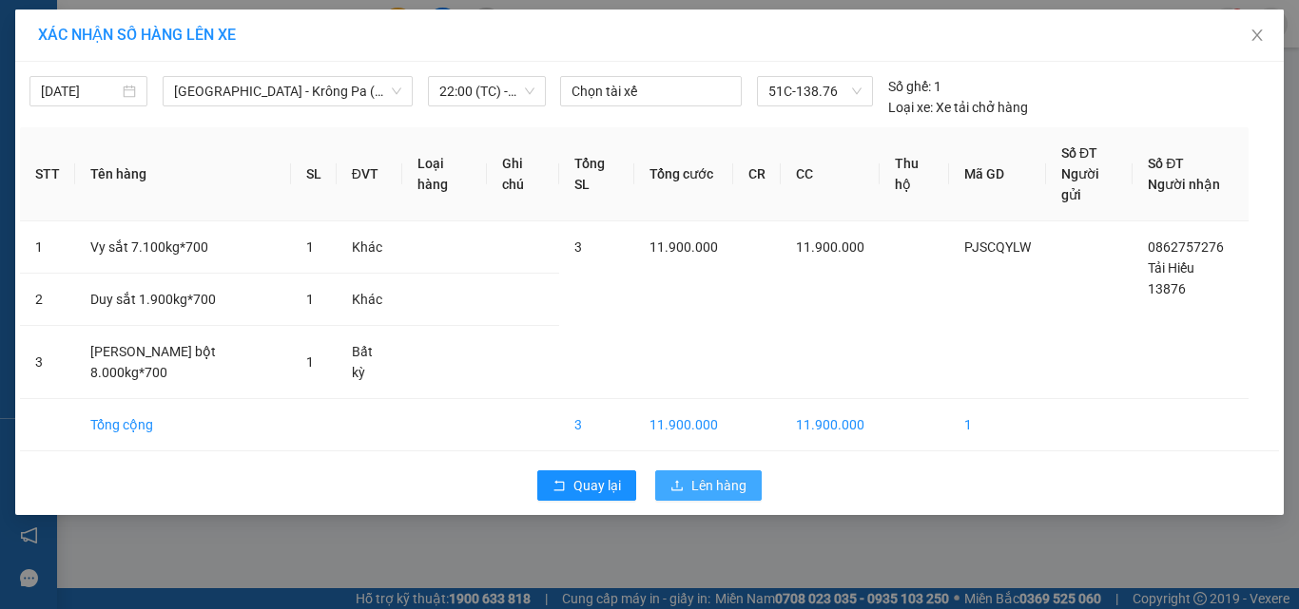
click at [712, 475] on span "Lên hàng" at bounding box center [718, 485] width 55 height 21
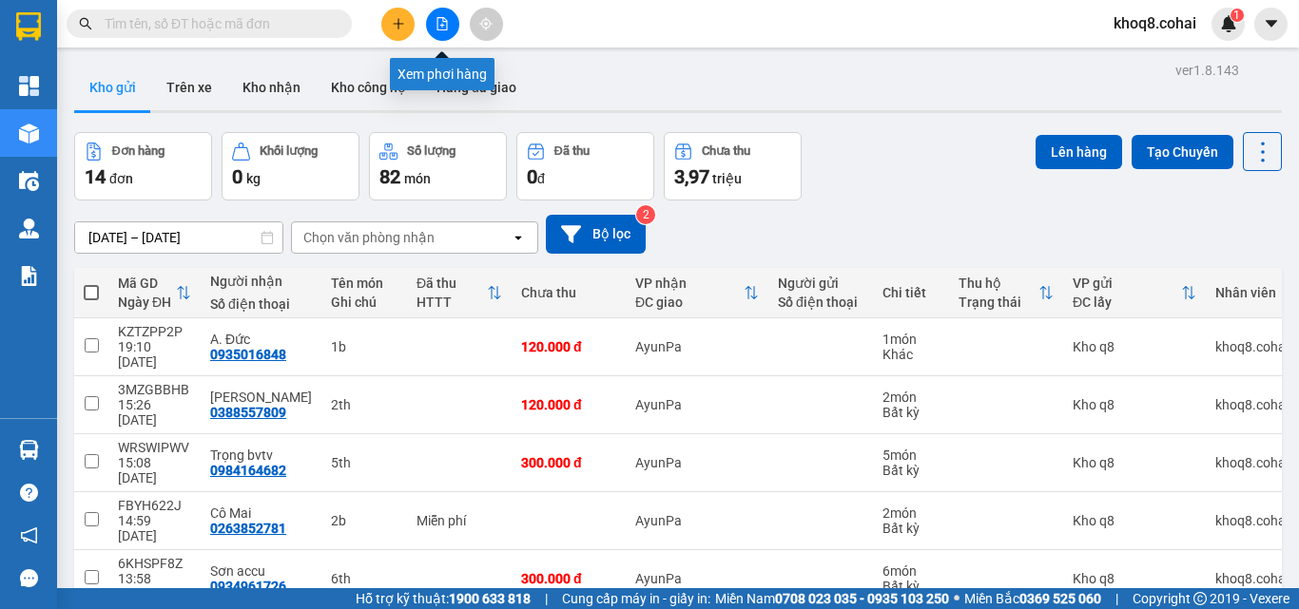
click at [447, 11] on button at bounding box center [442, 24] width 33 height 33
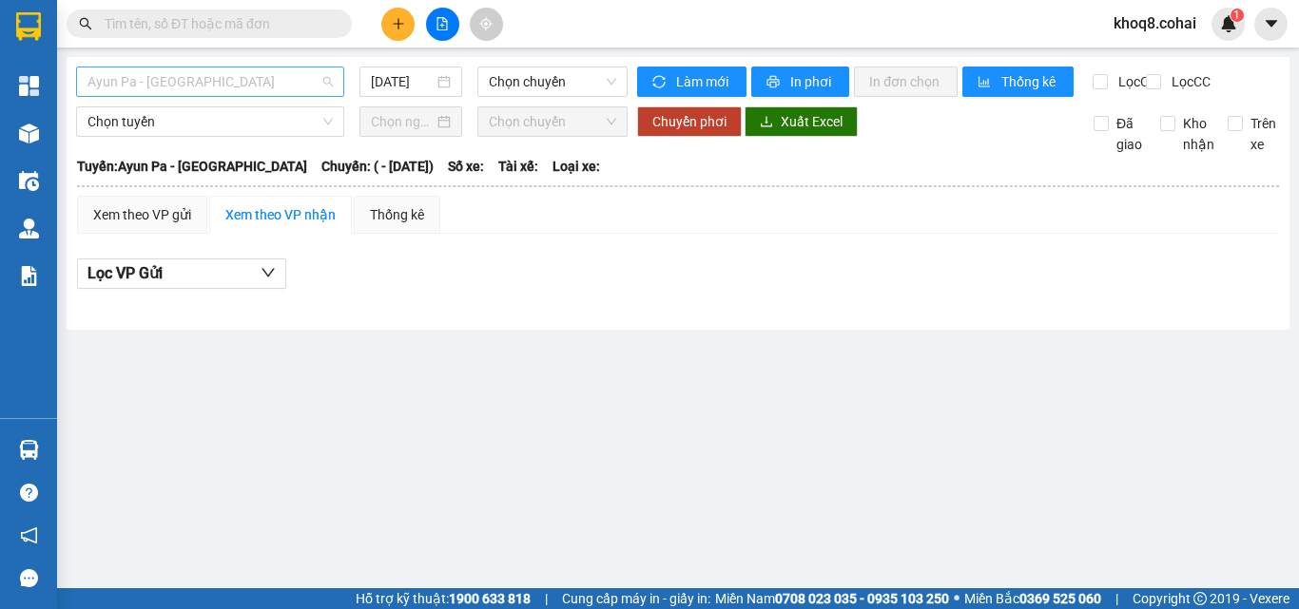
click at [202, 78] on span "Ayun Pa - [GEOGRAPHIC_DATA]" at bounding box center [209, 82] width 245 height 29
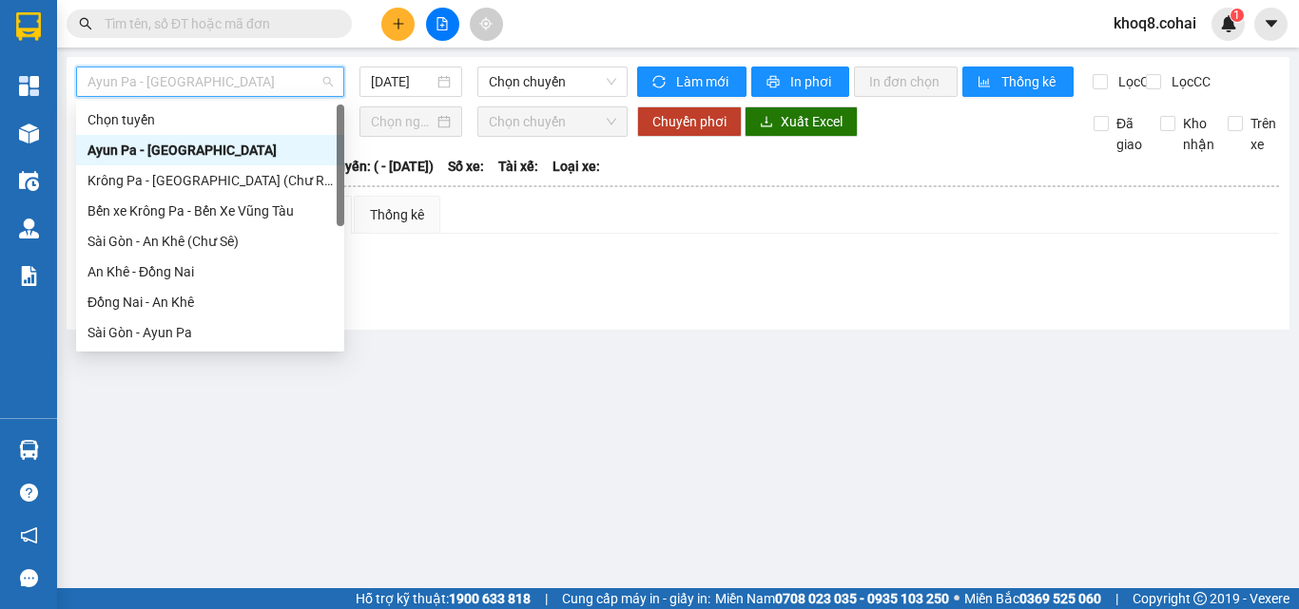
click at [203, 78] on span "Ayun Pa - [GEOGRAPHIC_DATA]" at bounding box center [209, 82] width 245 height 29
drag, startPoint x: 340, startPoint y: 154, endPoint x: 299, endPoint y: 351, distance: 201.0
click at [299, 351] on div "28935028 28957181 28935698 Chọn tuyến [GEOGRAPHIC_DATA] - [GEOGRAPHIC_DATA] [GE…" at bounding box center [210, 226] width 268 height 251
click at [271, 72] on span "Ayun Pa - [GEOGRAPHIC_DATA]" at bounding box center [209, 82] width 245 height 29
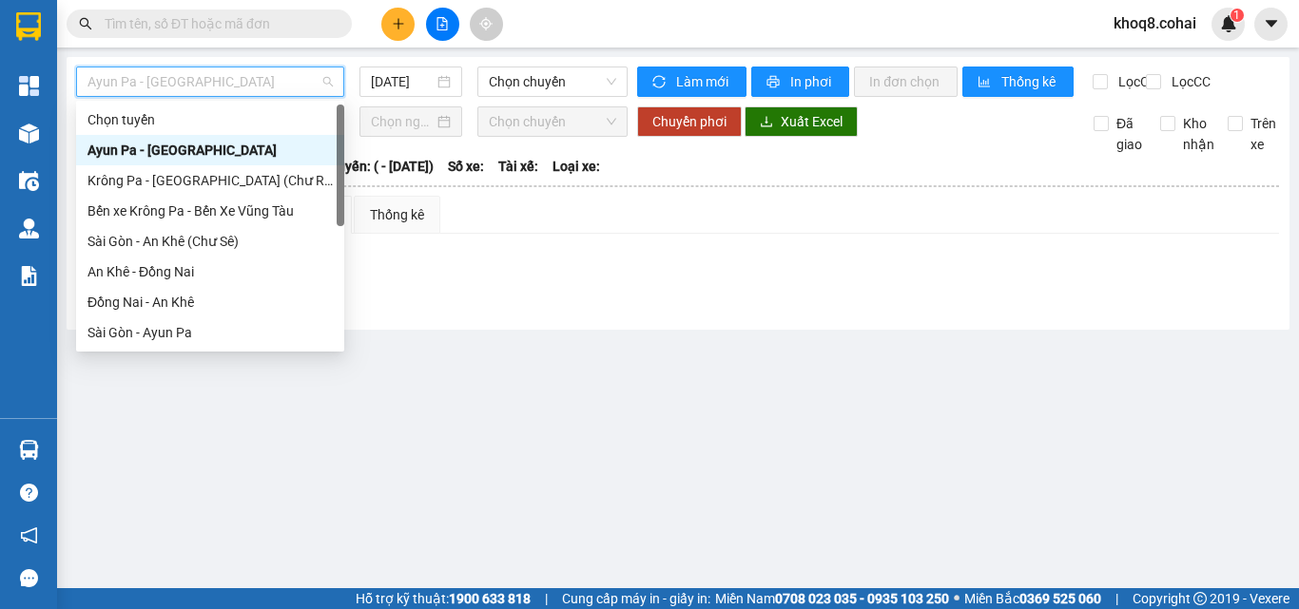
click at [271, 72] on span "Ayun Pa - [GEOGRAPHIC_DATA]" at bounding box center [209, 82] width 245 height 29
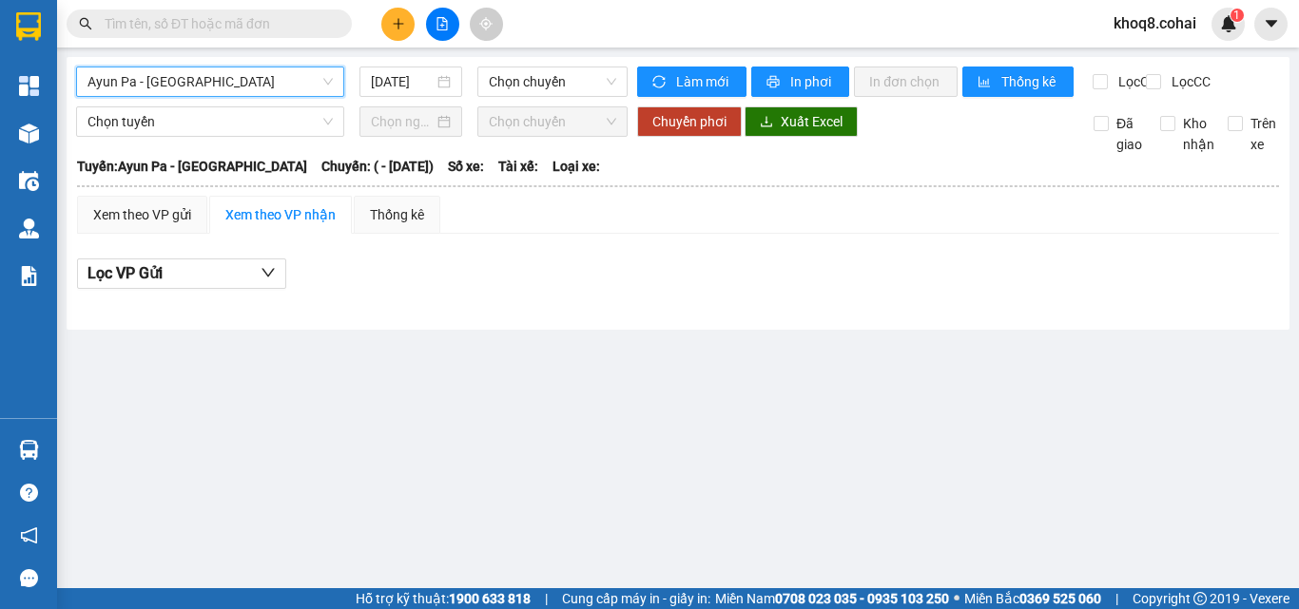
click at [271, 72] on span "Ayun Pa - [GEOGRAPHIC_DATA]" at bounding box center [209, 82] width 245 height 29
click at [291, 94] on span "Ayun Pa - [GEOGRAPHIC_DATA]" at bounding box center [209, 82] width 245 height 29
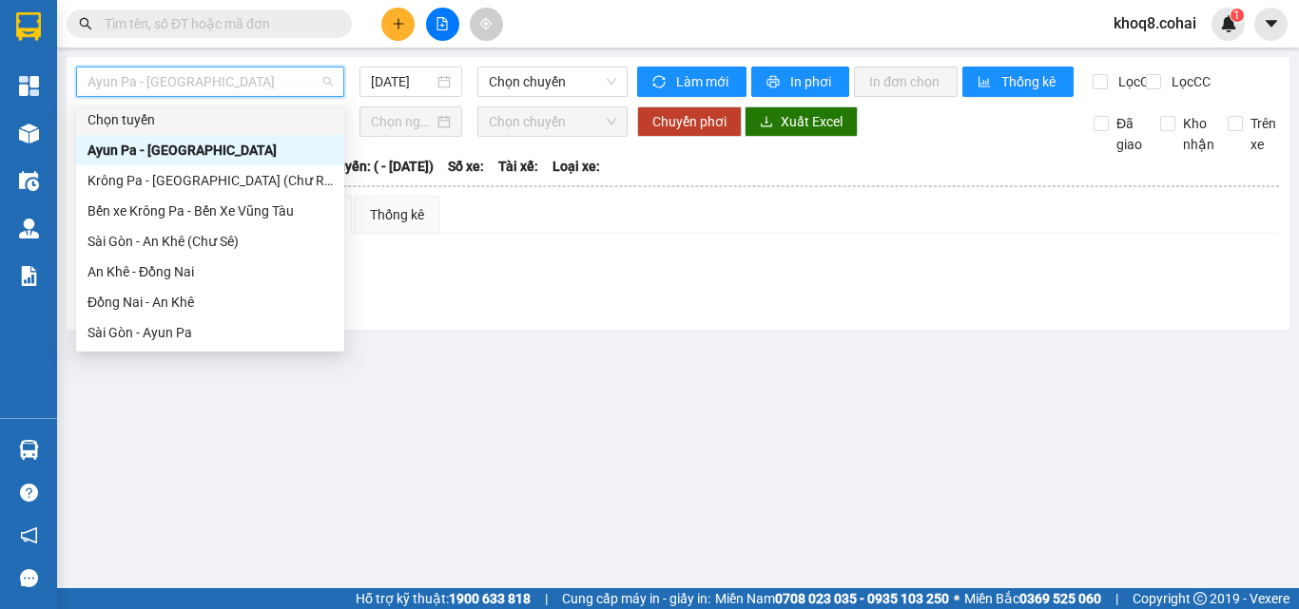
click at [307, 76] on span "Ayun Pa - [GEOGRAPHIC_DATA]" at bounding box center [209, 82] width 245 height 29
click at [306, 76] on span "Ayun Pa - [GEOGRAPHIC_DATA]" at bounding box center [209, 82] width 245 height 29
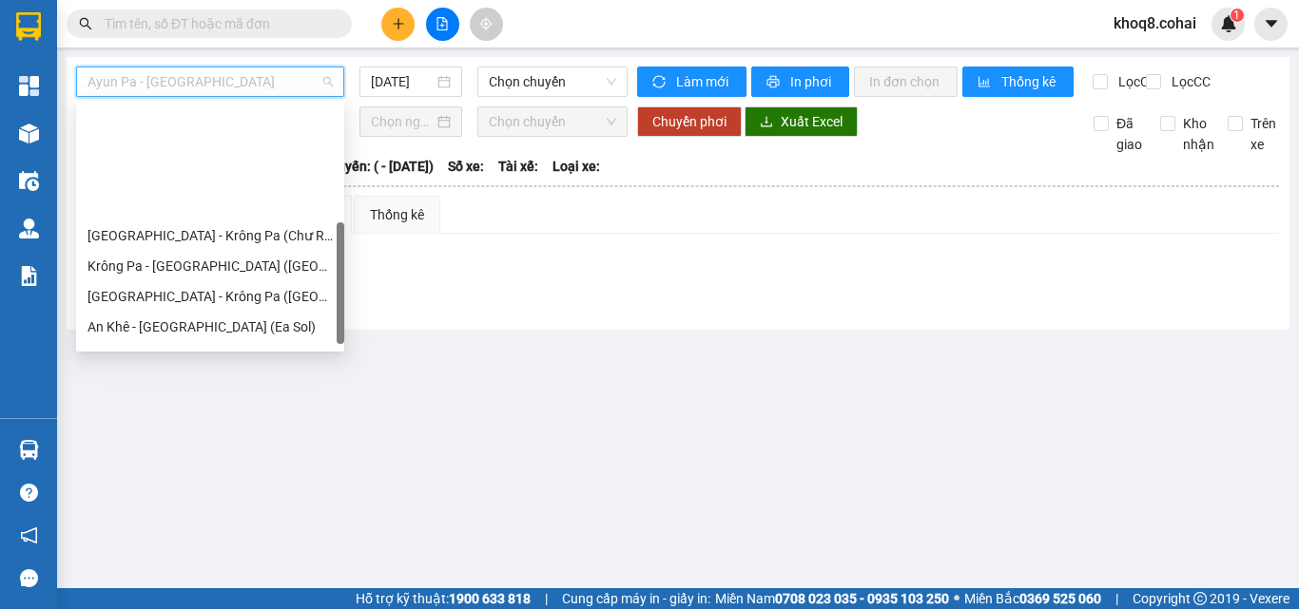
scroll to position [274, 0]
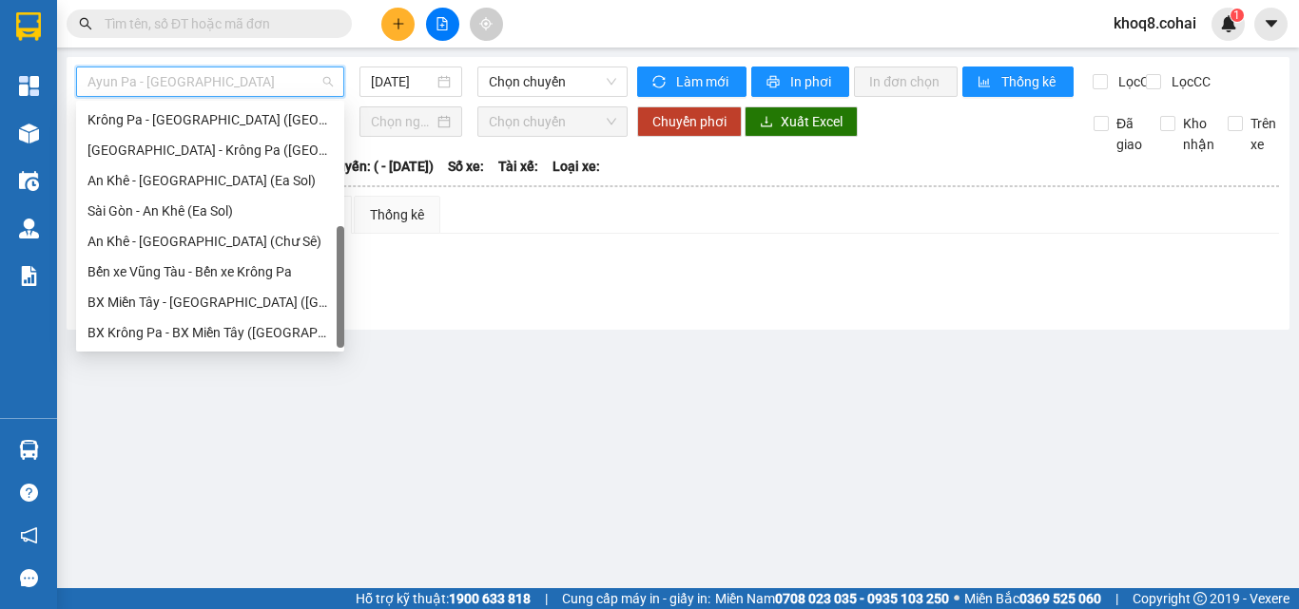
drag, startPoint x: 340, startPoint y: 140, endPoint x: 333, endPoint y: 372, distance: 232.1
click at [333, 372] on body "Kết quả tìm kiếm ( 0 ) Bộ lọc No Data khoq8.cohai 1 Tổng Quan Kho hàng mới Điều…" at bounding box center [649, 304] width 1299 height 609
click at [178, 145] on div "[GEOGRAPHIC_DATA] - Krông Pa ([GEOGRAPHIC_DATA])" at bounding box center [209, 150] width 245 height 21
click at [178, 136] on span "Chọn tuyến" at bounding box center [209, 121] width 245 height 29
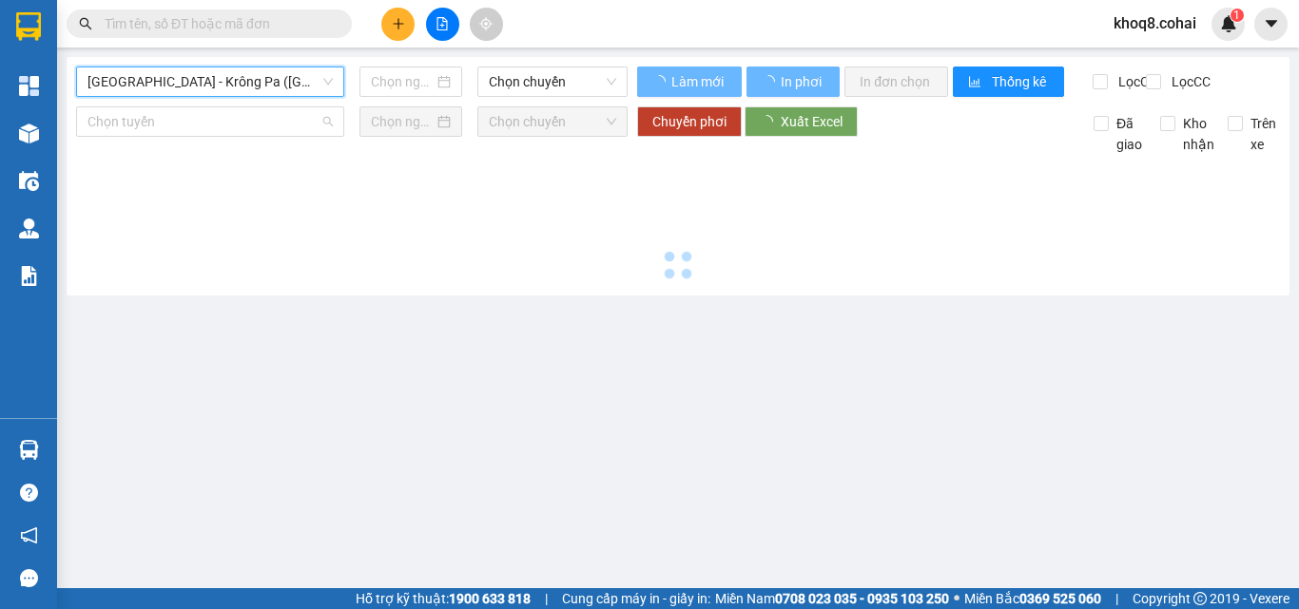
type input "[DATE]"
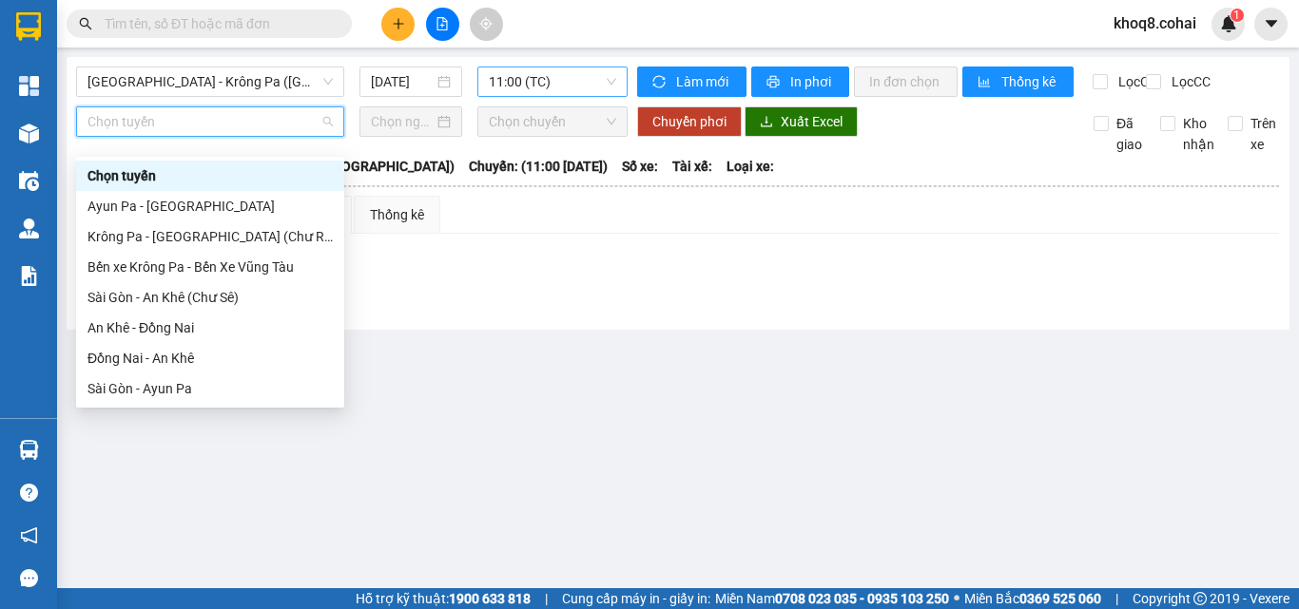
click at [550, 76] on span "11:00 (TC)" at bounding box center [552, 82] width 127 height 29
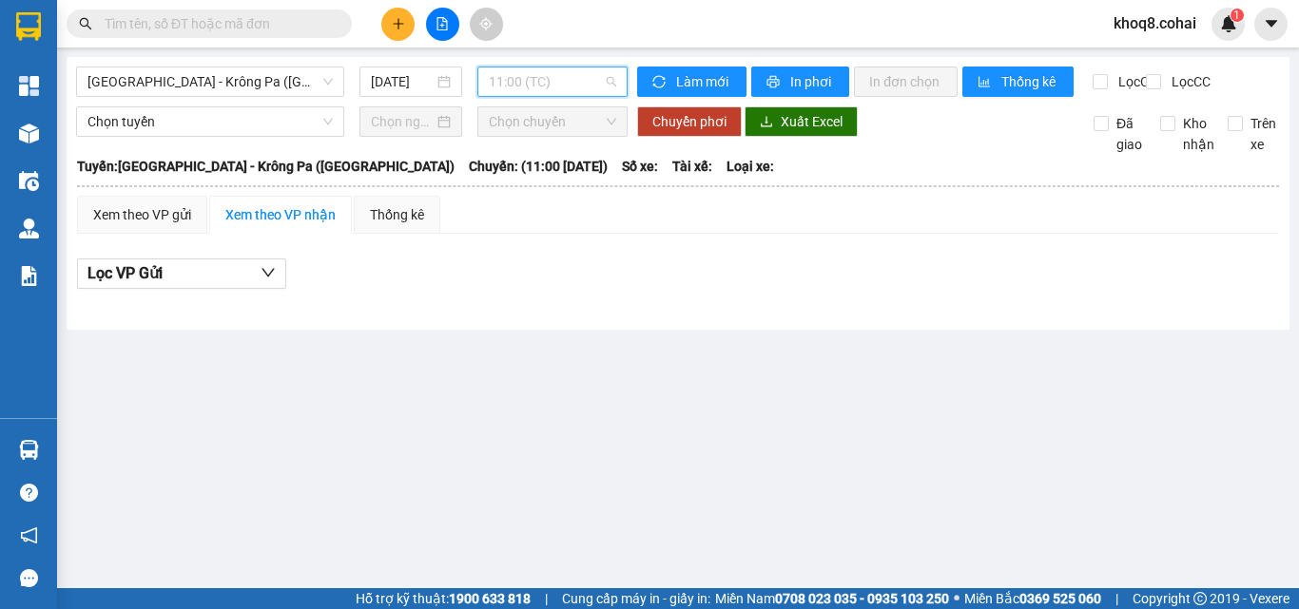
click at [569, 73] on span "11:00 (TC)" at bounding box center [552, 82] width 127 height 29
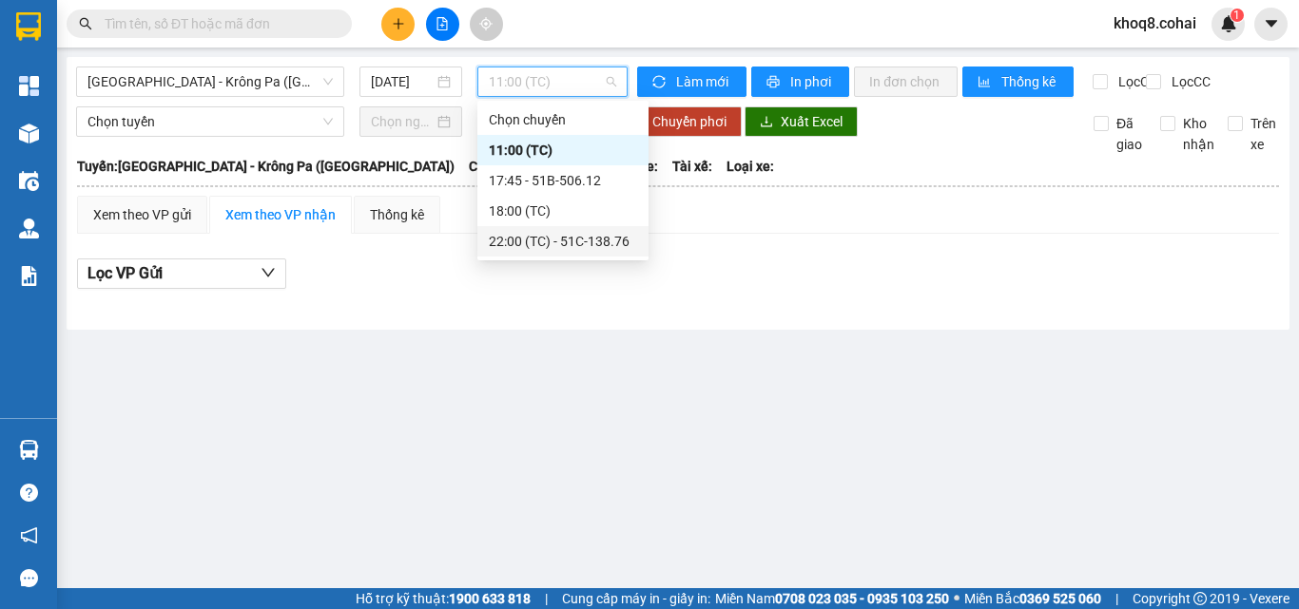
click at [598, 245] on div "22:00 (TC) - 51C-138.76" at bounding box center [563, 241] width 148 height 21
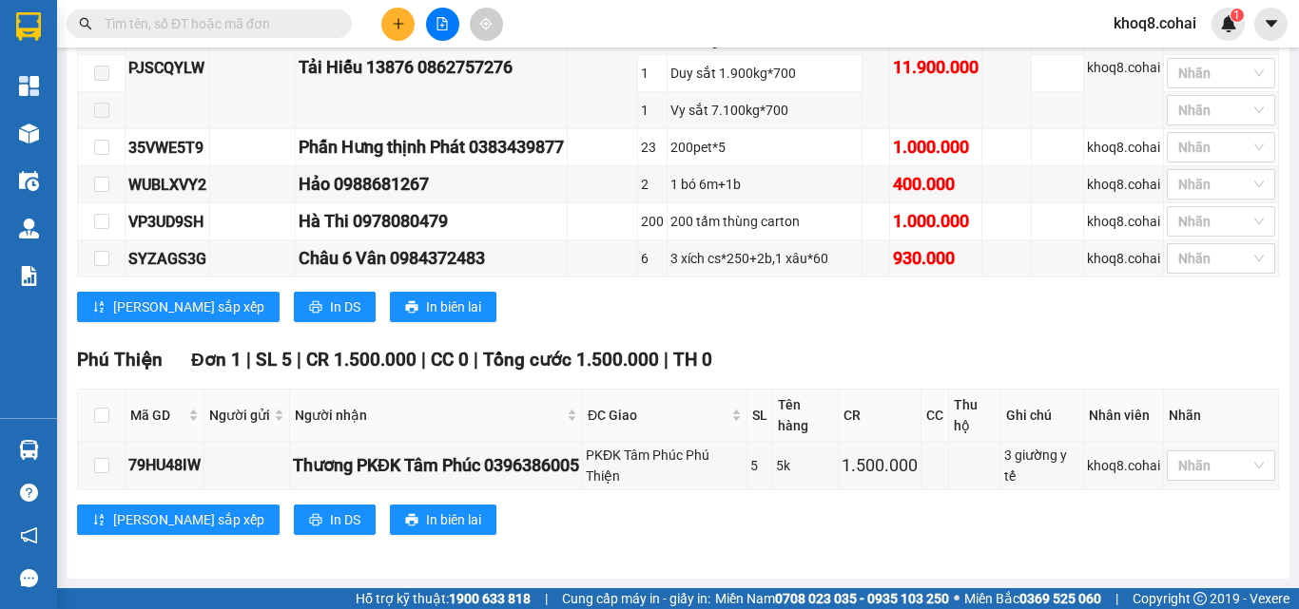
scroll to position [629, 0]
click at [248, 23] on input "text" at bounding box center [217, 23] width 224 height 21
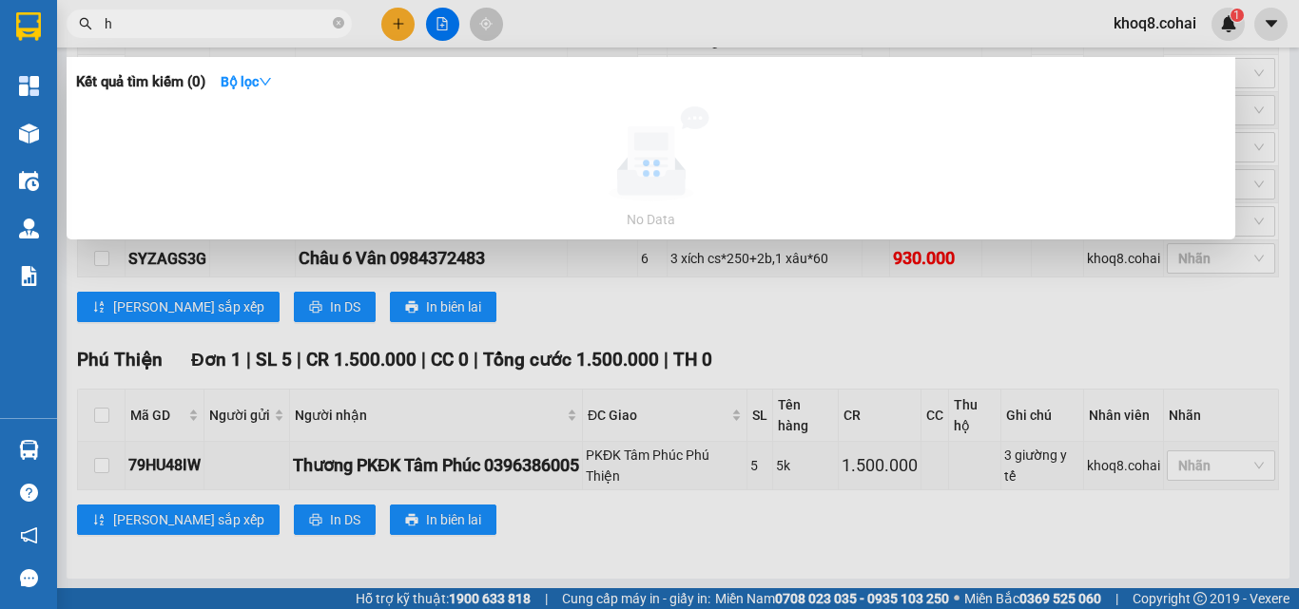
paste input "à"
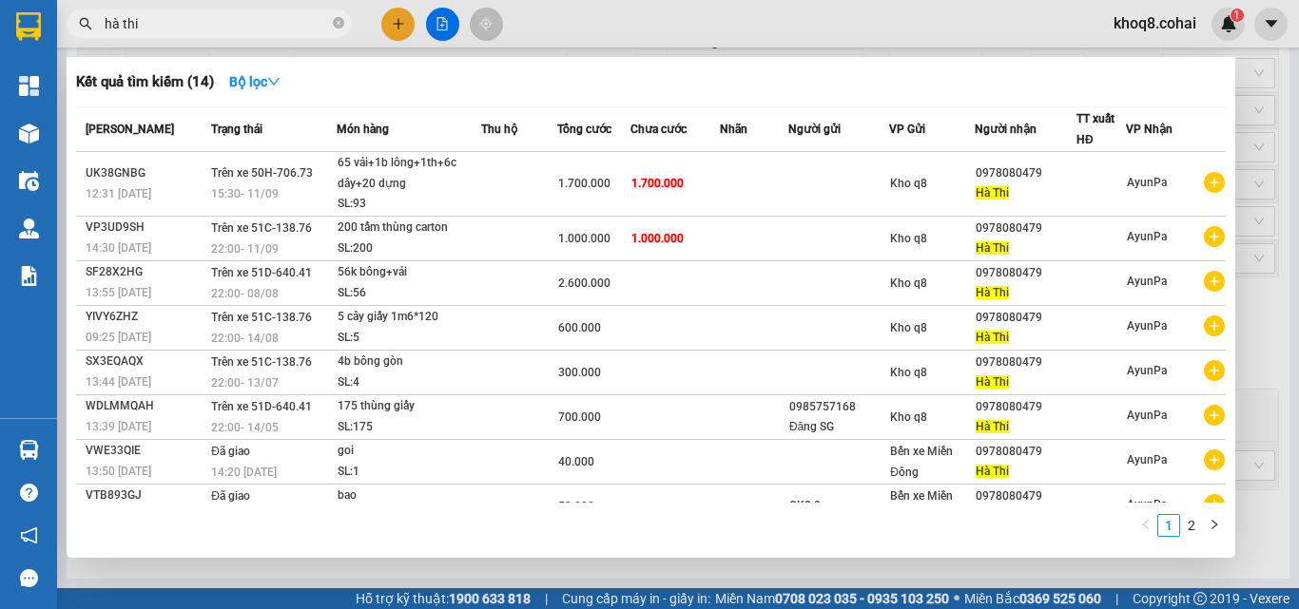
type input "hà thi"
click at [1259, 280] on div at bounding box center [649, 304] width 1299 height 609
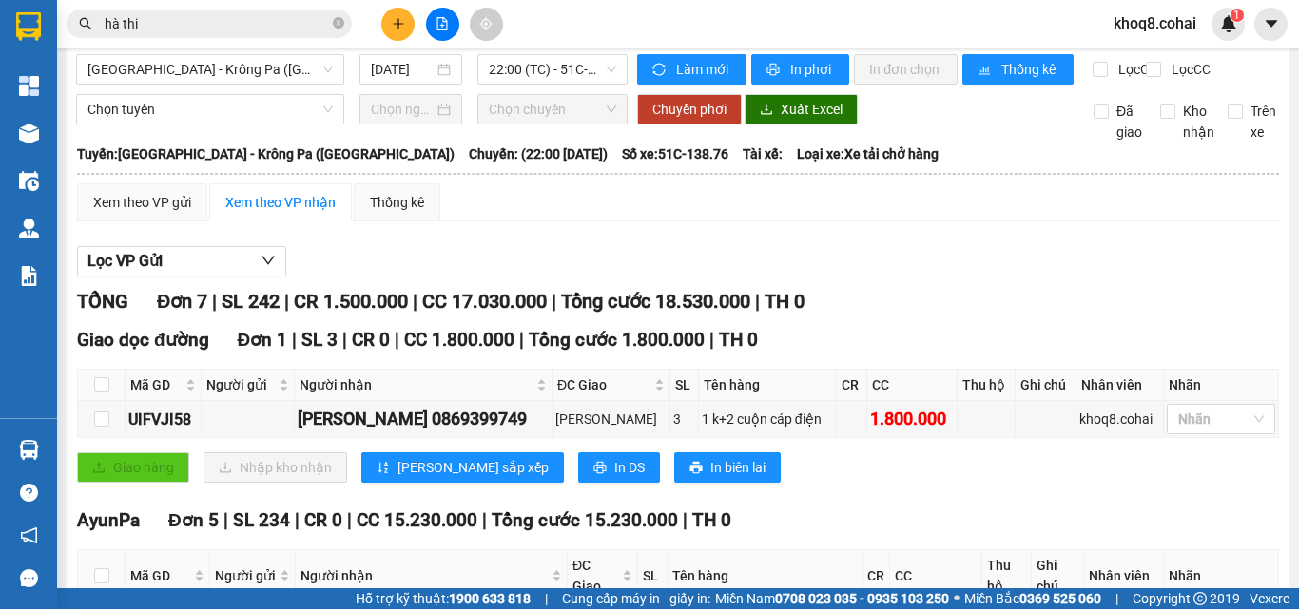
scroll to position [0, 0]
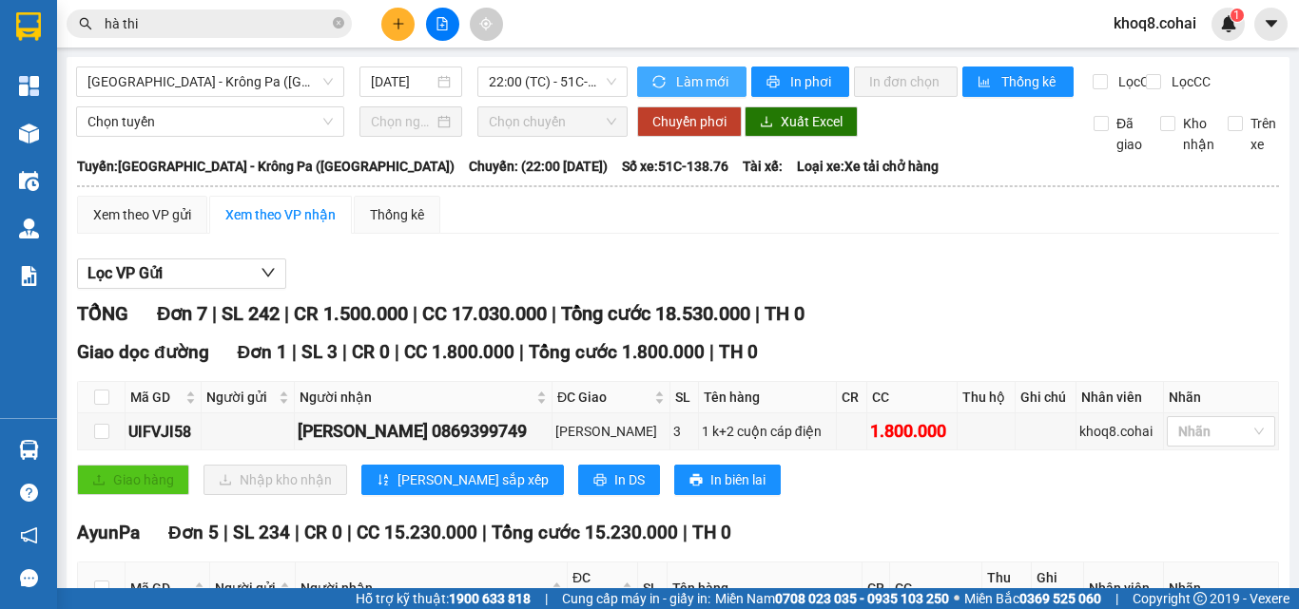
click at [695, 77] on span "Làm mới" at bounding box center [703, 81] width 55 height 21
click at [791, 83] on span "In phơi" at bounding box center [812, 81] width 44 height 21
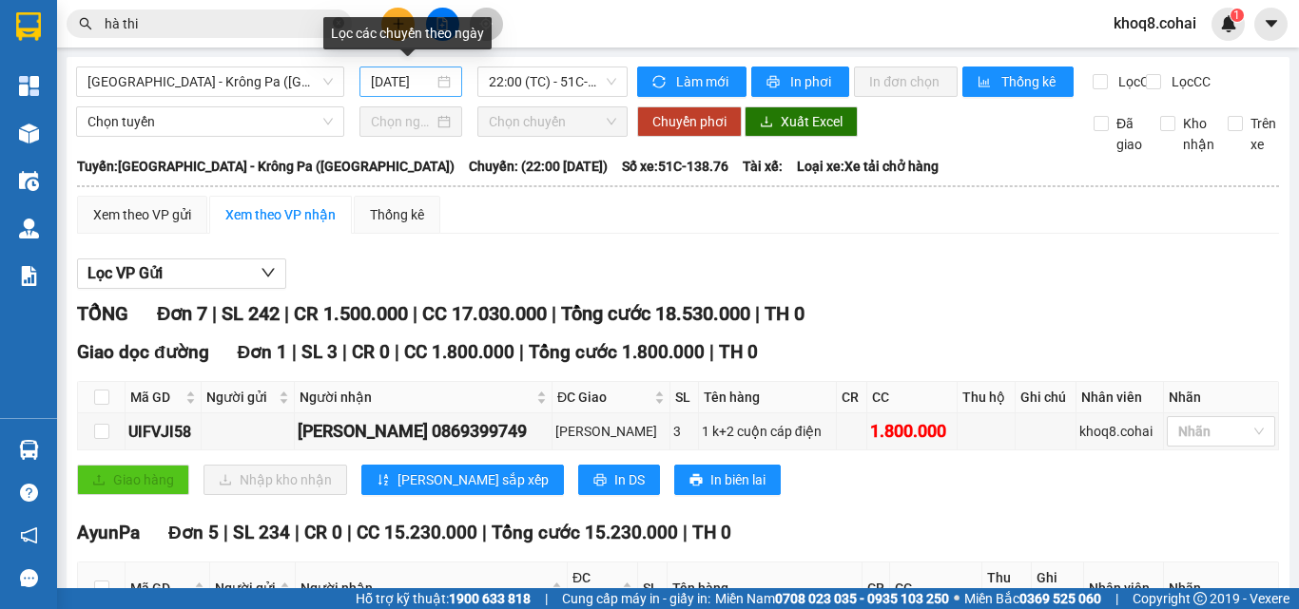
click at [394, 87] on input "[DATE]" at bounding box center [402, 81] width 63 height 21
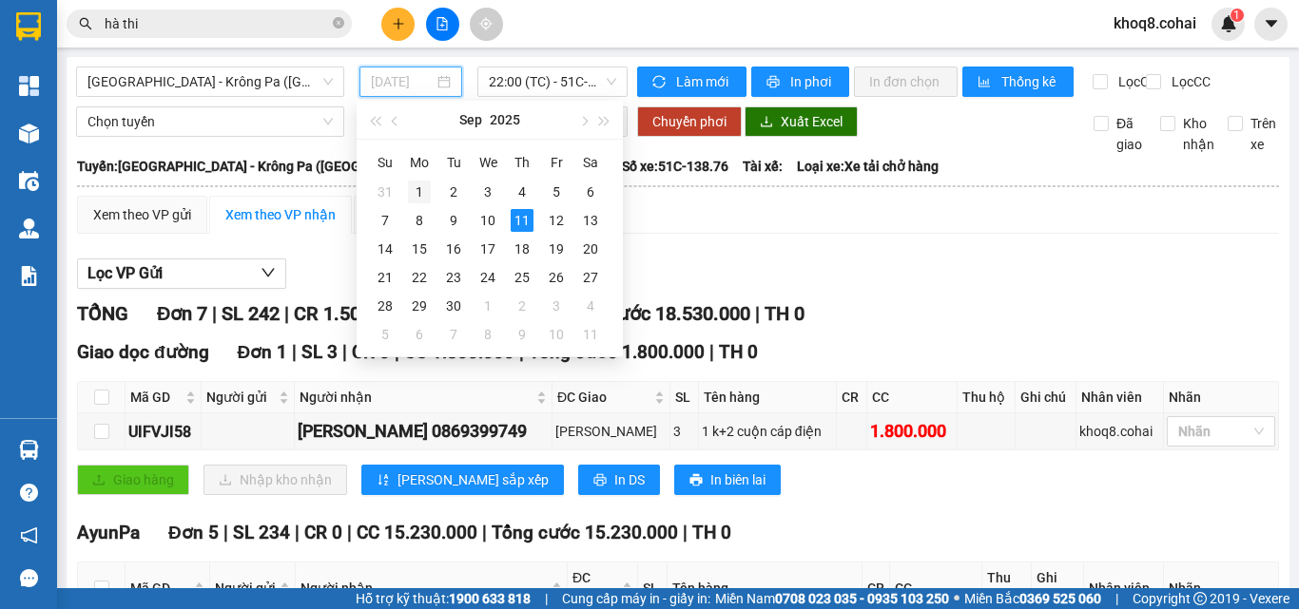
click at [422, 192] on div "1" at bounding box center [419, 192] width 23 height 23
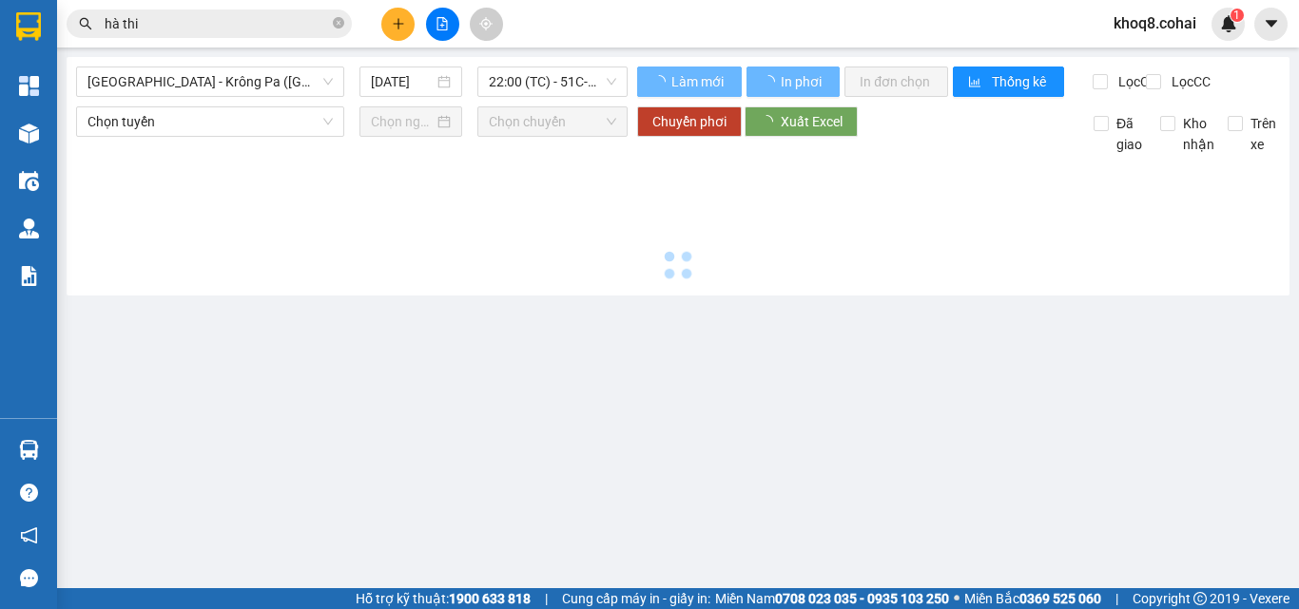
type input "[DATE]"
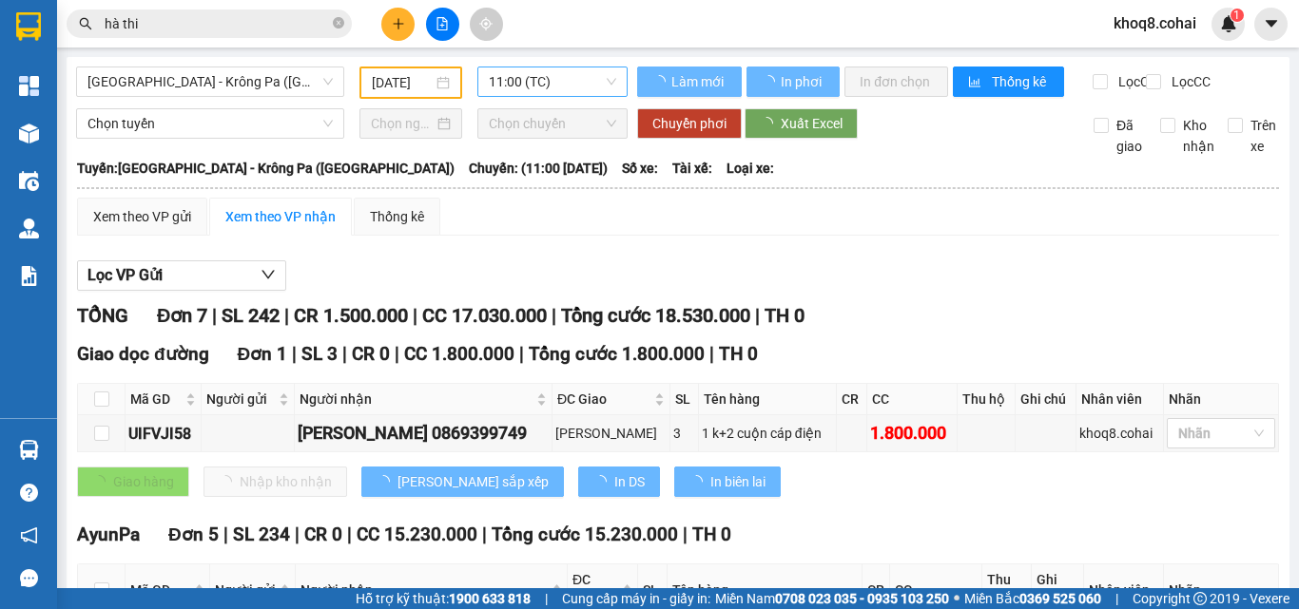
click at [561, 74] on span "11:00 (TC)" at bounding box center [552, 82] width 127 height 29
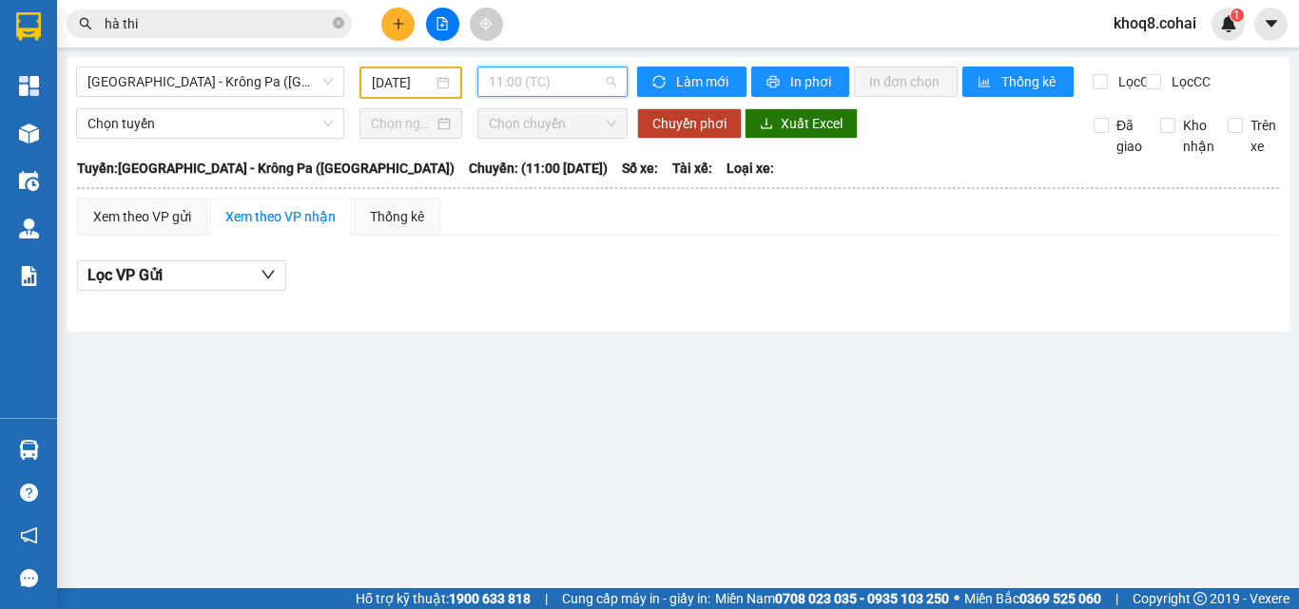
click at [561, 74] on span "11:00 (TC)" at bounding box center [552, 82] width 127 height 29
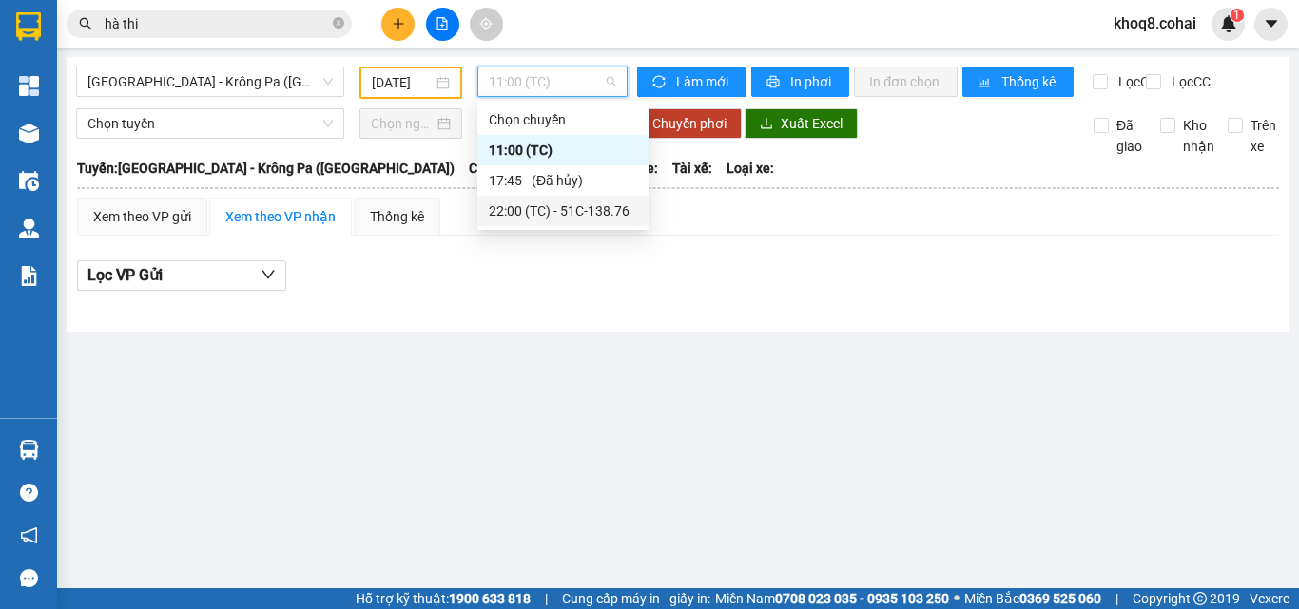
click at [557, 210] on div "22:00 (TC) - 51C-138.76" at bounding box center [563, 211] width 148 height 21
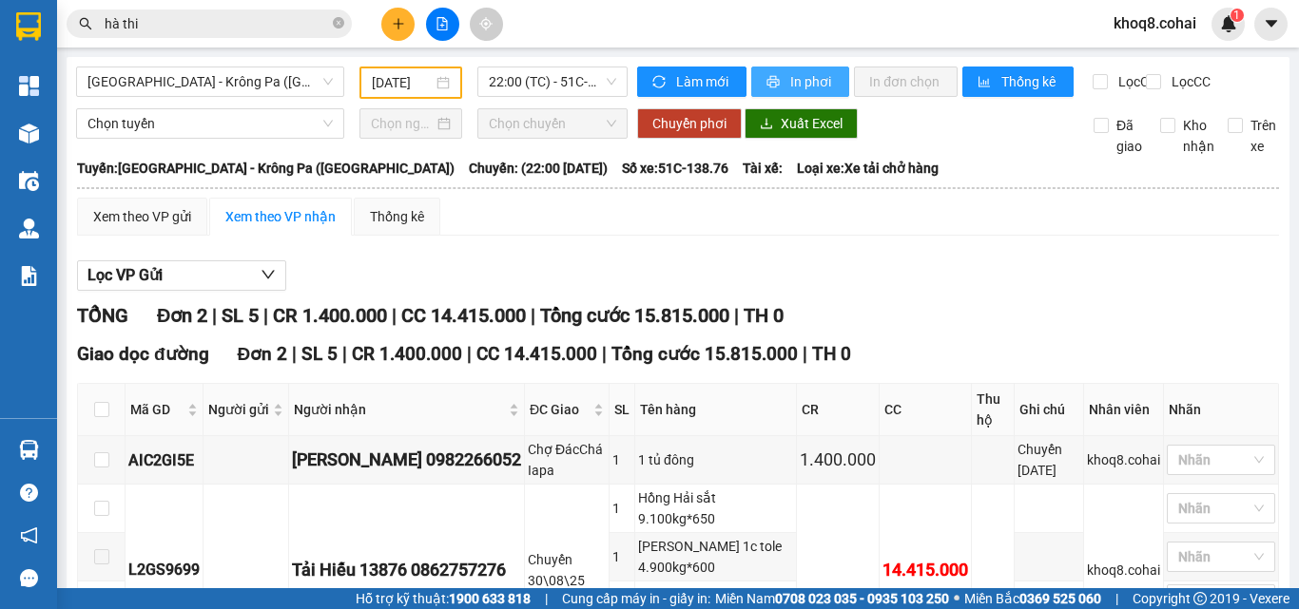
click at [823, 83] on span "In phơi" at bounding box center [812, 81] width 44 height 21
